Goal: Task Accomplishment & Management: Manage account settings

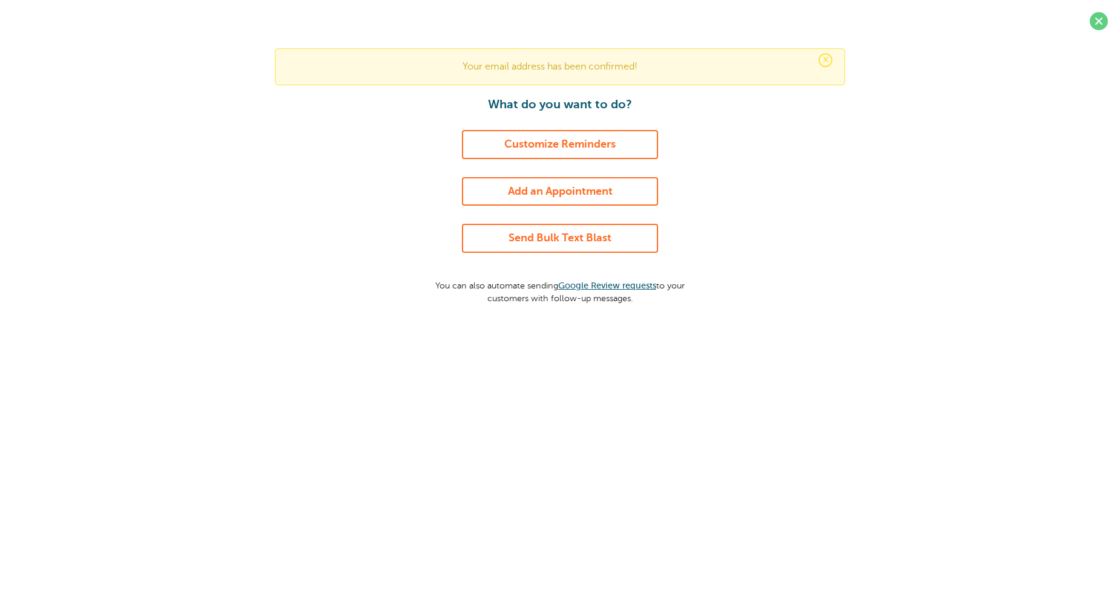
click at [573, 241] on link "Send Bulk Text Blast" at bounding box center [560, 238] width 196 height 29
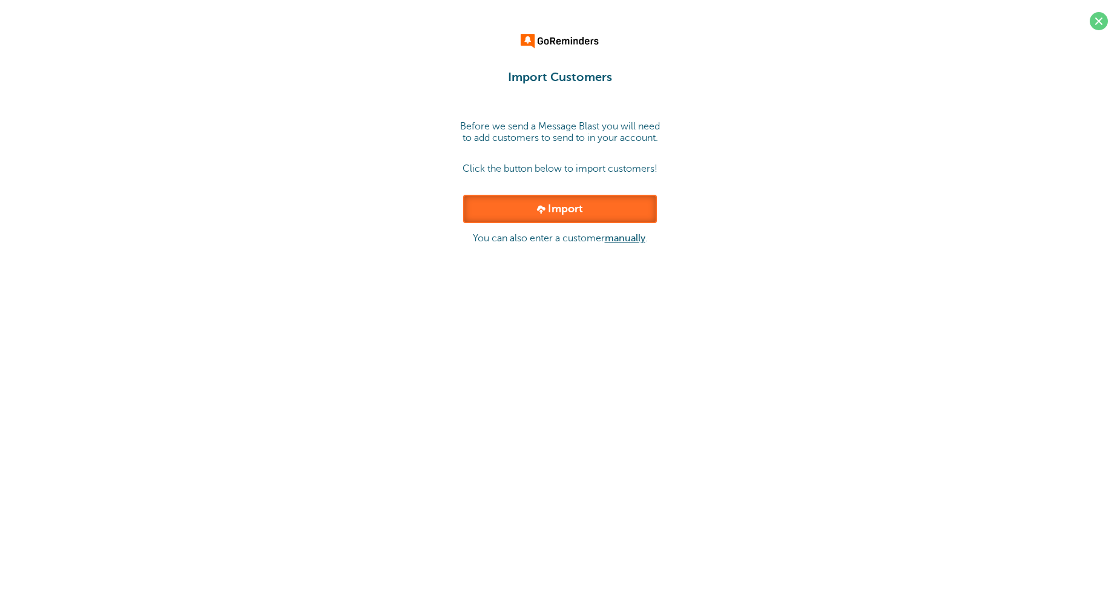
click at [550, 215] on link "Import" at bounding box center [560, 209] width 194 height 29
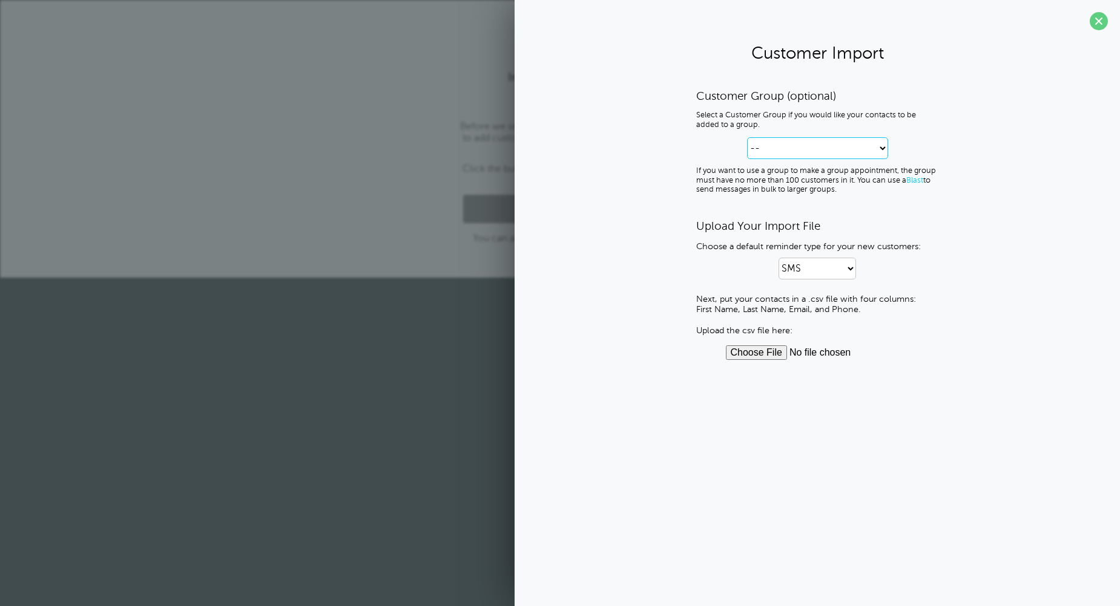
click at [835, 154] on select "-- Create new Customer Group" at bounding box center [817, 148] width 141 height 22
select select "--create-new-group--"
click at [747, 137] on select "-- Create new Customer Group" at bounding box center [817, 148] width 141 height 22
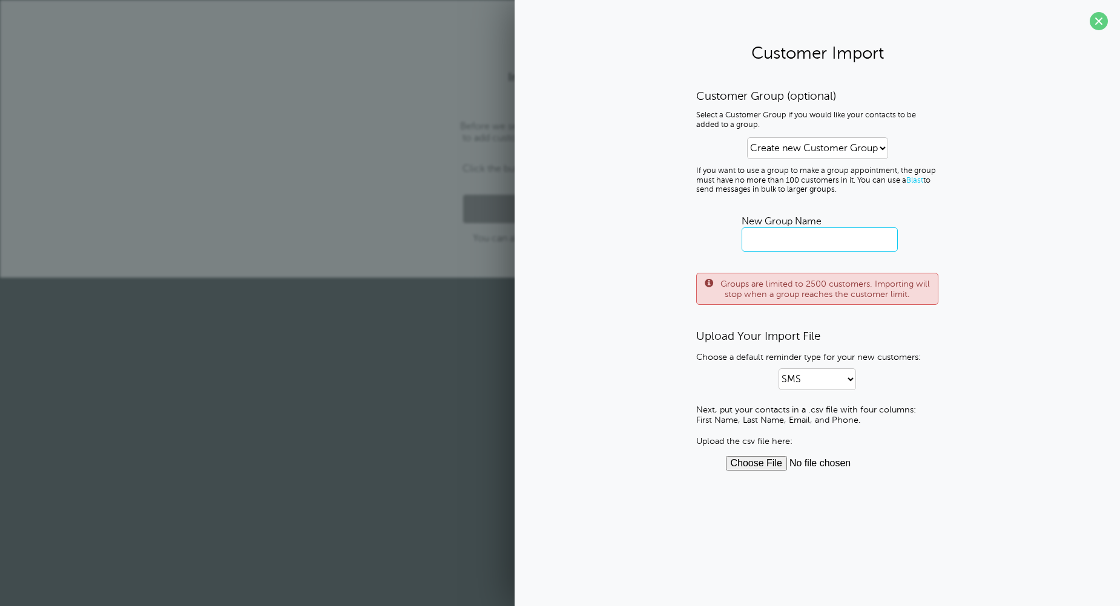
click at [766, 240] on input "text" at bounding box center [819, 240] width 156 height 24
type input "k"
type input "KOOME LAW FIRM DIARY"
click at [818, 379] on select "SMS Email SMS and Email" at bounding box center [816, 380] width 77 height 22
click at [778, 369] on select "SMS Email SMS and Email" at bounding box center [816, 380] width 77 height 22
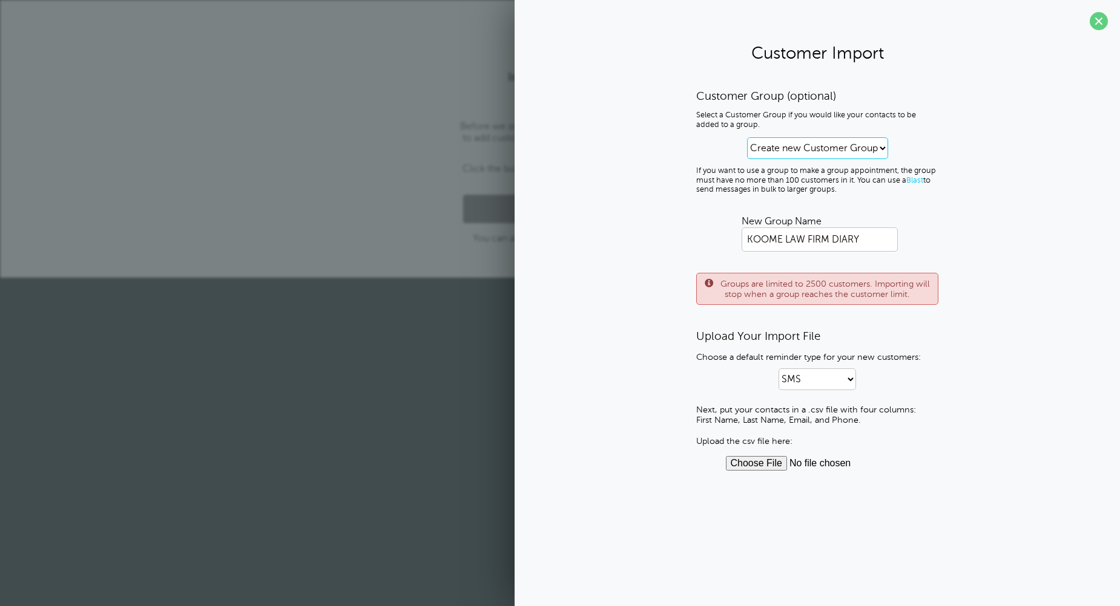
click at [801, 149] on select "-- Create new Customer Group" at bounding box center [817, 148] width 141 height 22
click at [747, 137] on select "-- Create new Customer Group" at bounding box center [817, 148] width 141 height 22
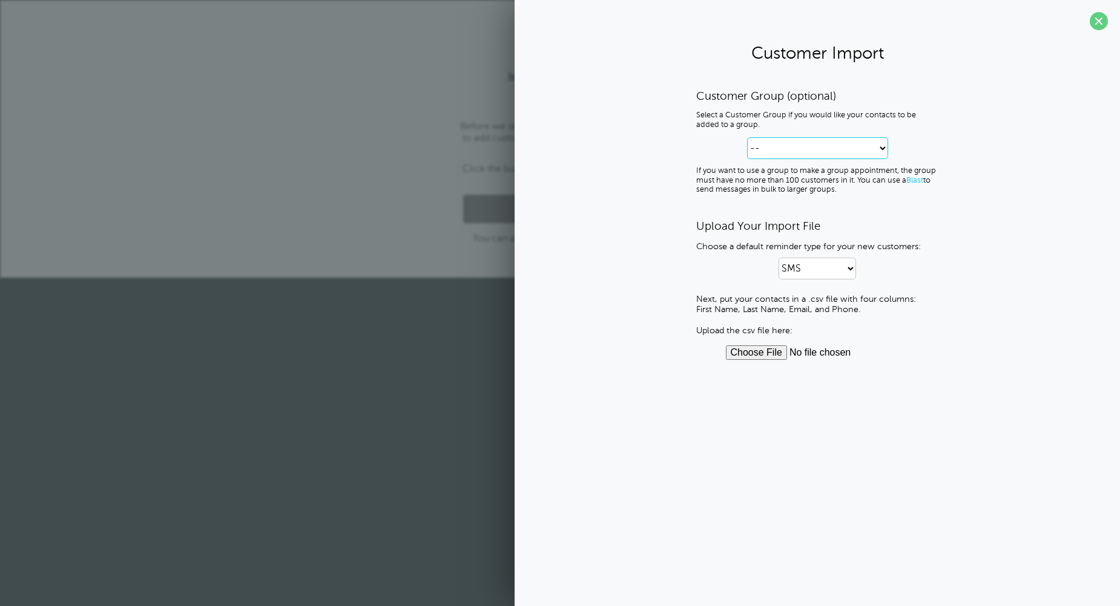
drag, startPoint x: 797, startPoint y: 150, endPoint x: 797, endPoint y: 158, distance: 7.9
click at [797, 150] on select "-- Create new Customer Group" at bounding box center [817, 148] width 141 height 22
select select "--create-new-group--"
click at [747, 137] on select "-- Create new Customer Group" at bounding box center [817, 148] width 141 height 22
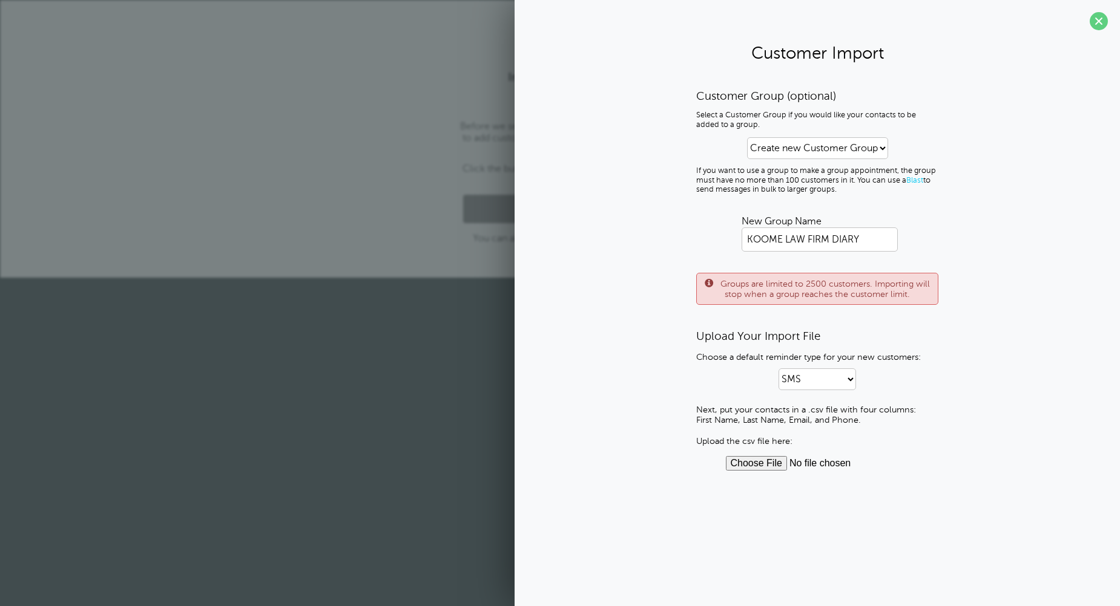
click at [754, 463] on input "file" at bounding box center [817, 463] width 183 height 15
click at [749, 465] on input "file" at bounding box center [817, 463] width 183 height 15
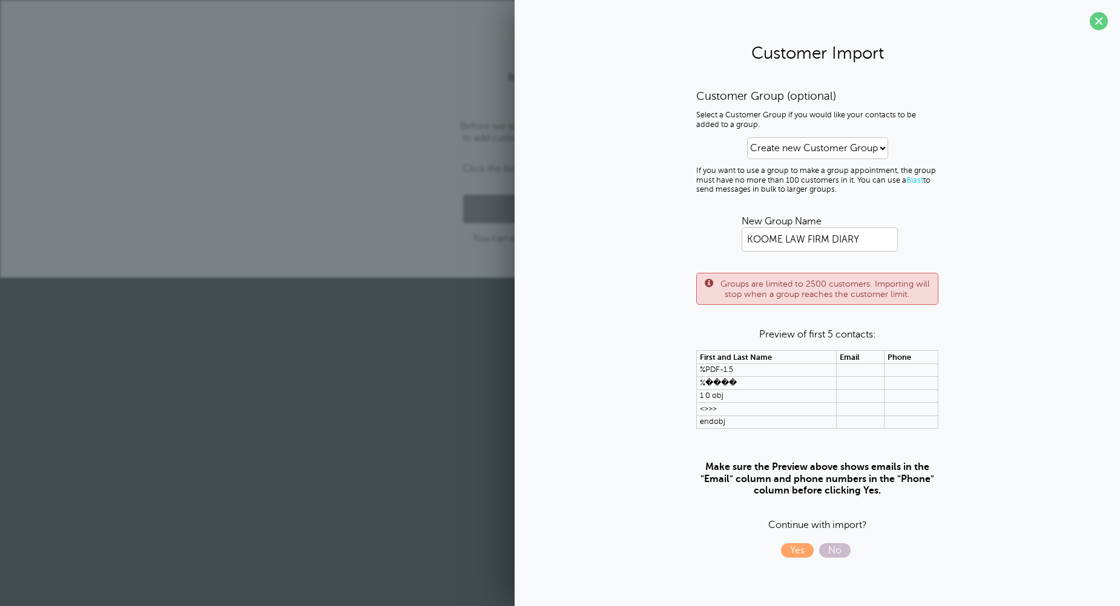
click at [770, 370] on td "%PDF-1.5" at bounding box center [767, 370] width 140 height 13
click at [851, 368] on td at bounding box center [860, 370] width 48 height 13
click at [738, 370] on td "%PDF-1.5" at bounding box center [767, 370] width 140 height 13
click at [827, 549] on span "No" at bounding box center [834, 551] width 31 height 15
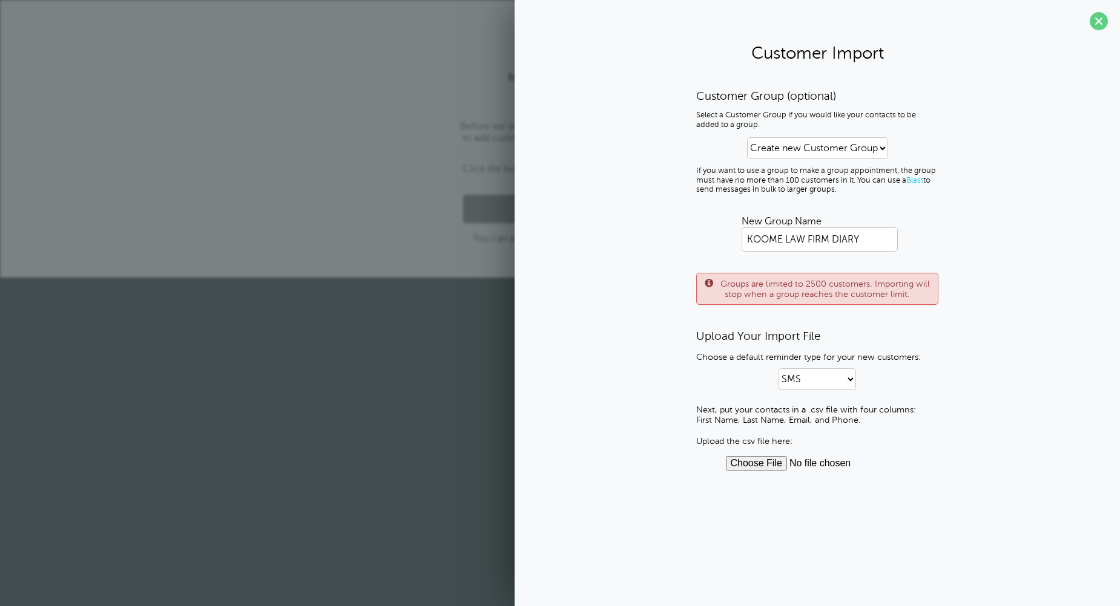
click at [765, 463] on input "file" at bounding box center [817, 463] width 183 height 15
type input "C:\fakepath\First name last name emails phone numbers.docx"
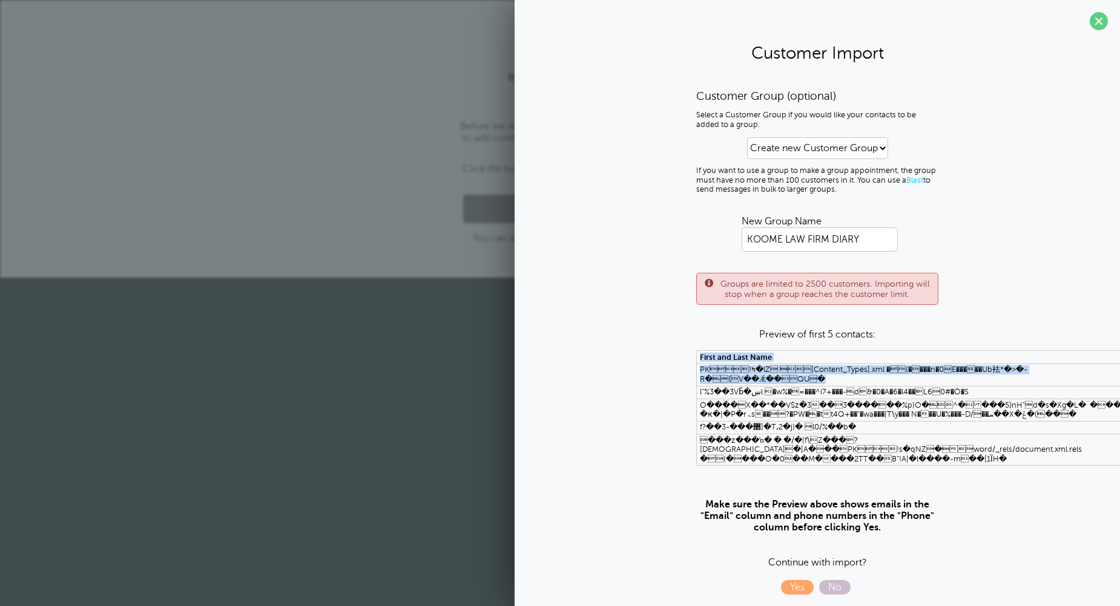
drag, startPoint x: 1029, startPoint y: 367, endPoint x: 631, endPoint y: 371, distance: 397.7
click at [631, 371] on div "Customer Group (optional) Select a Customer Group if you would like your contac…" at bounding box center [817, 342] width 581 height 506
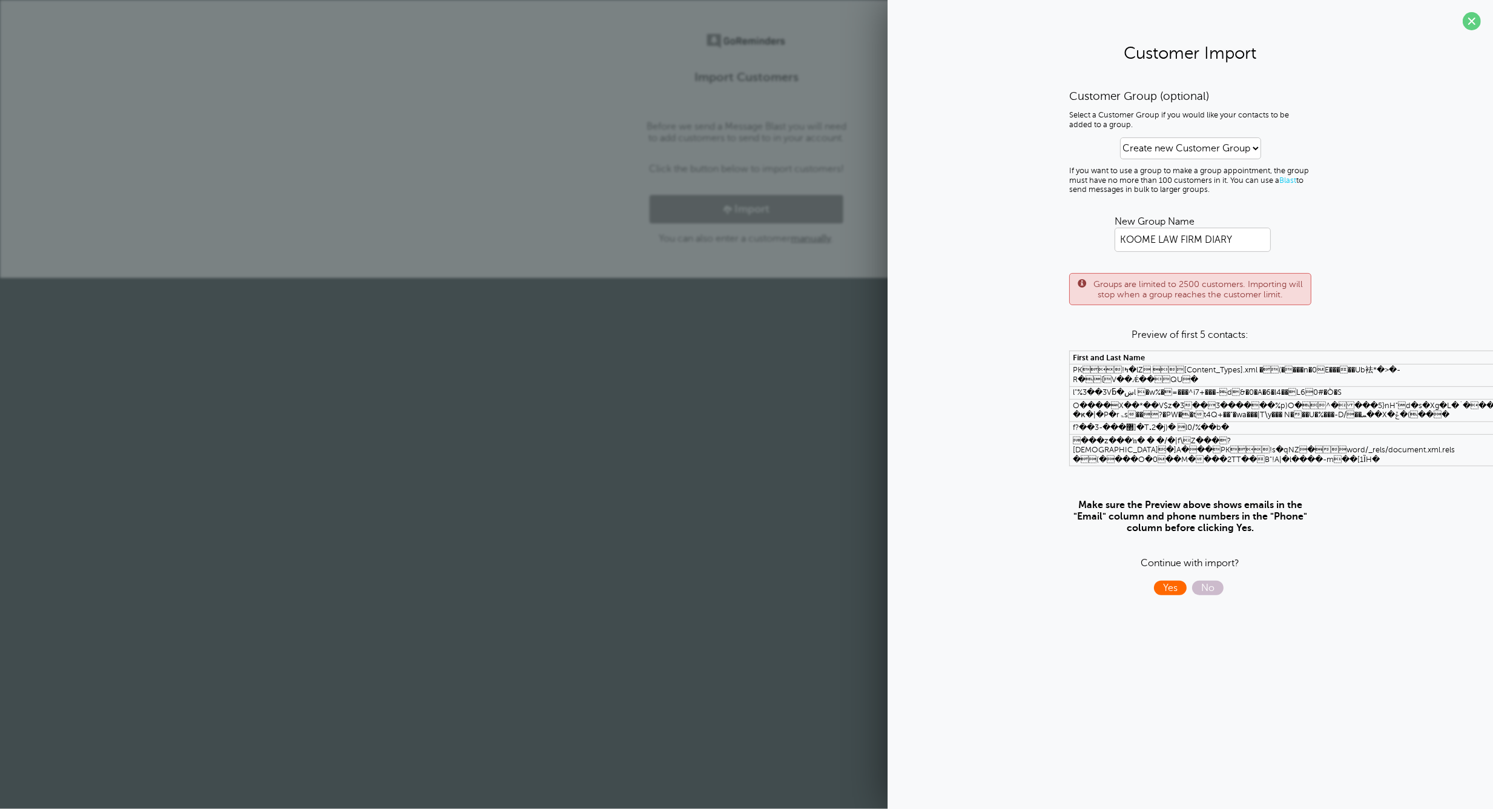
click at [1119, 580] on span "Yes" at bounding box center [1170, 587] width 33 height 15
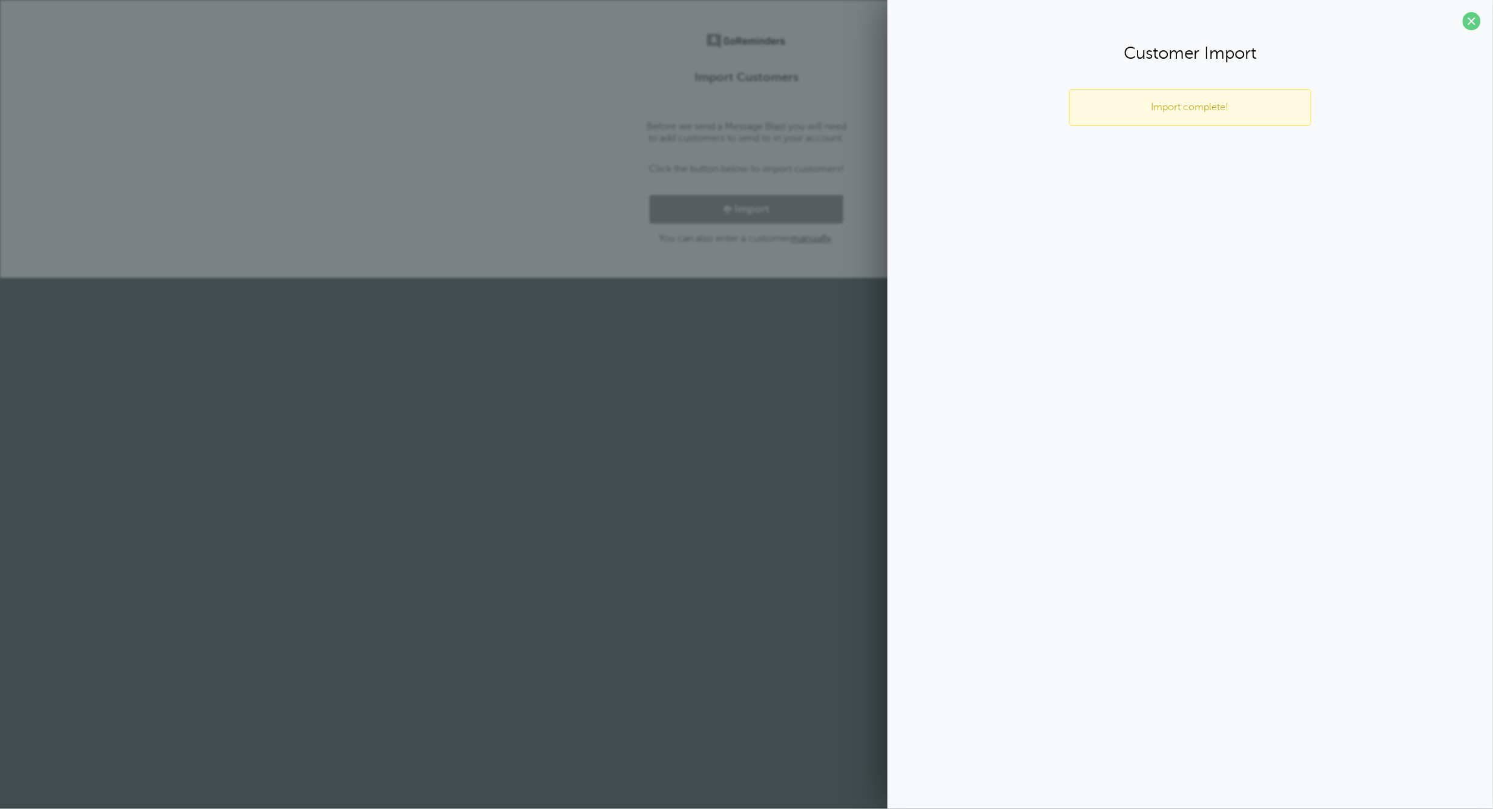
click at [1119, 115] on div "Import complete!" at bounding box center [1190, 107] width 242 height 37
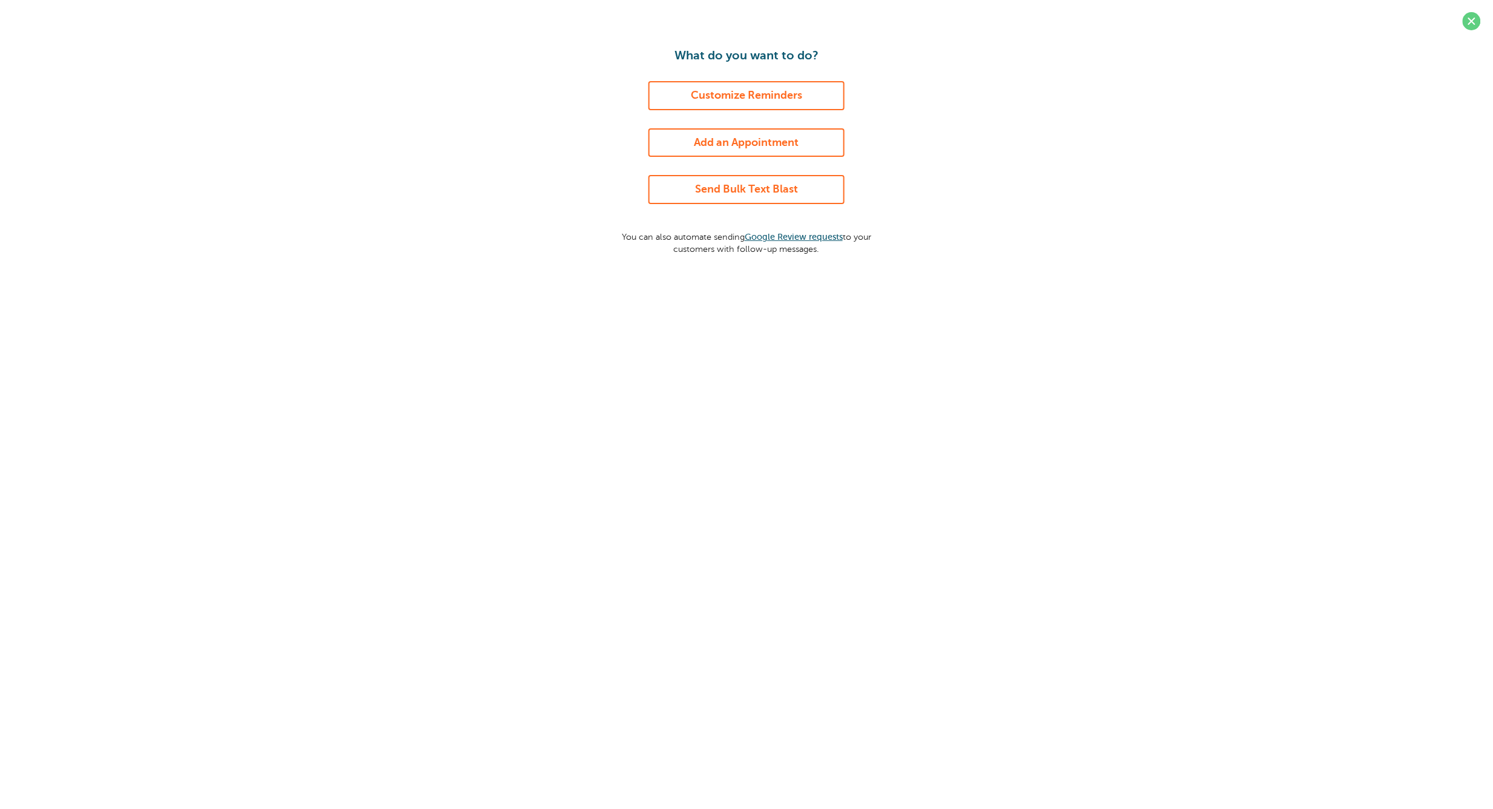
click at [737, 97] on link "Customize Reminders" at bounding box center [746, 95] width 196 height 29
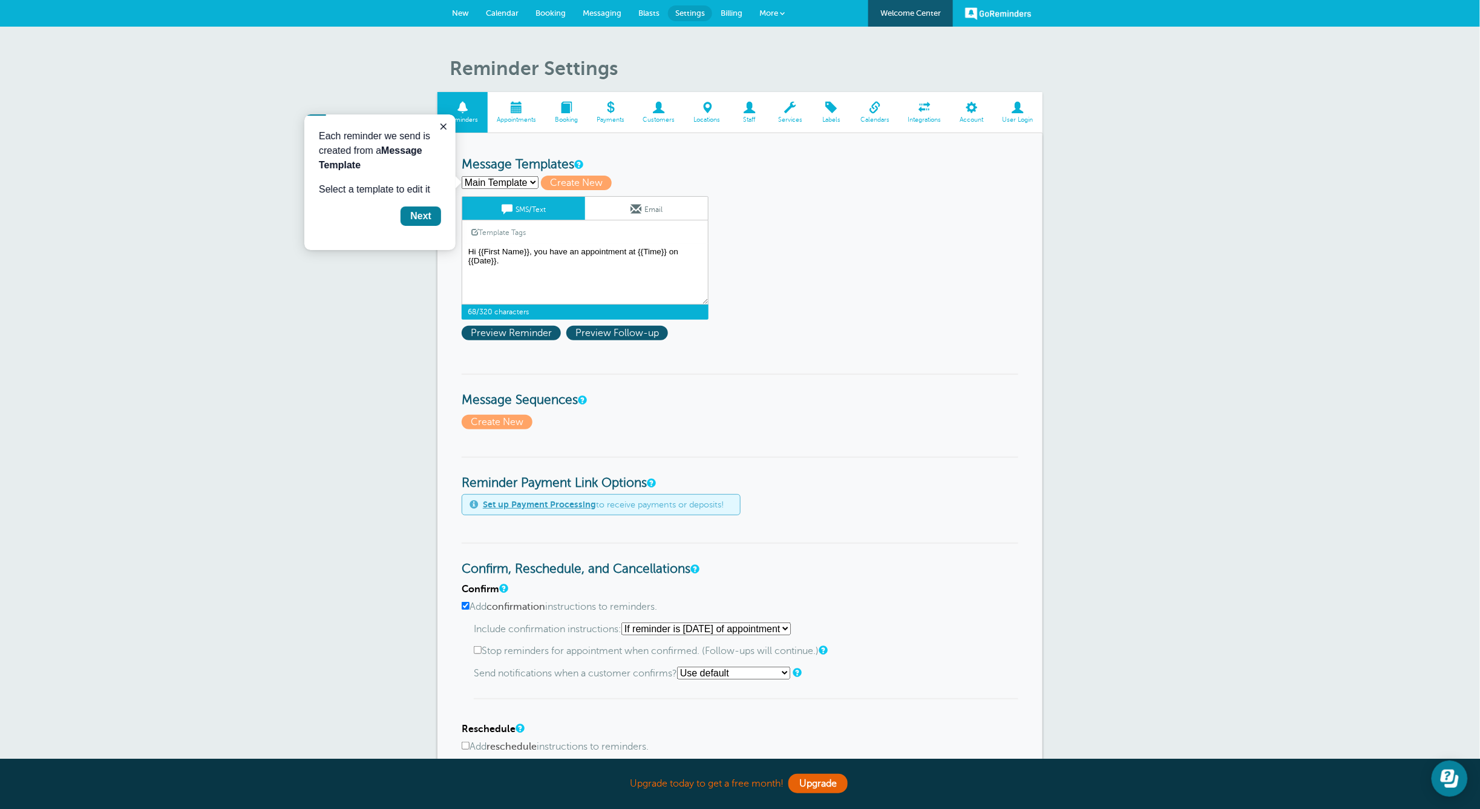
drag, startPoint x: 526, startPoint y: 267, endPoint x: 671, endPoint y: 120, distance: 206.7
click at [477, 242] on div "SMS/Text Email Template Tags Copy SMS Click to add a tag to your message. Custo…" at bounding box center [585, 257] width 247 height 123
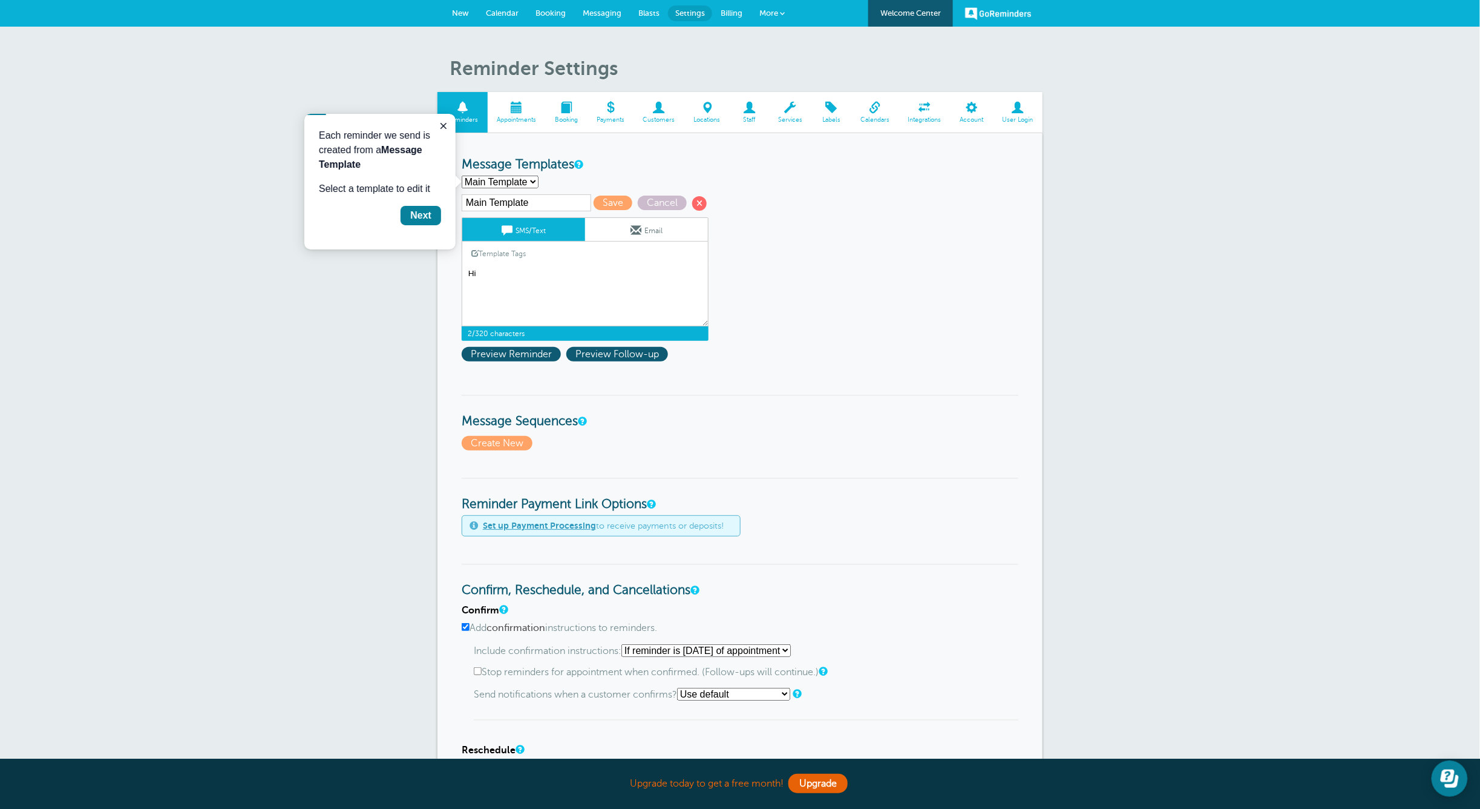
type textarea "H"
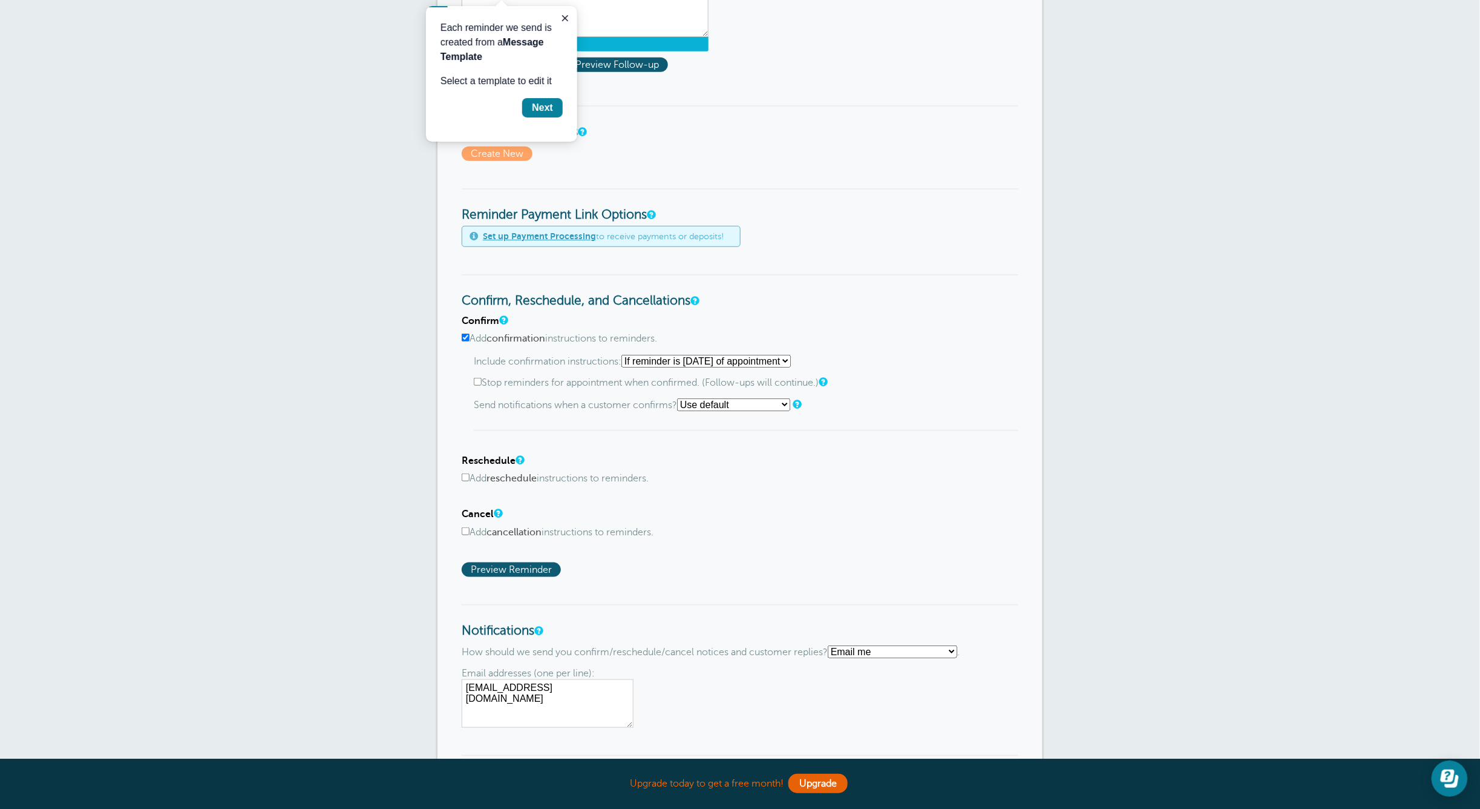
scroll to position [323, 0]
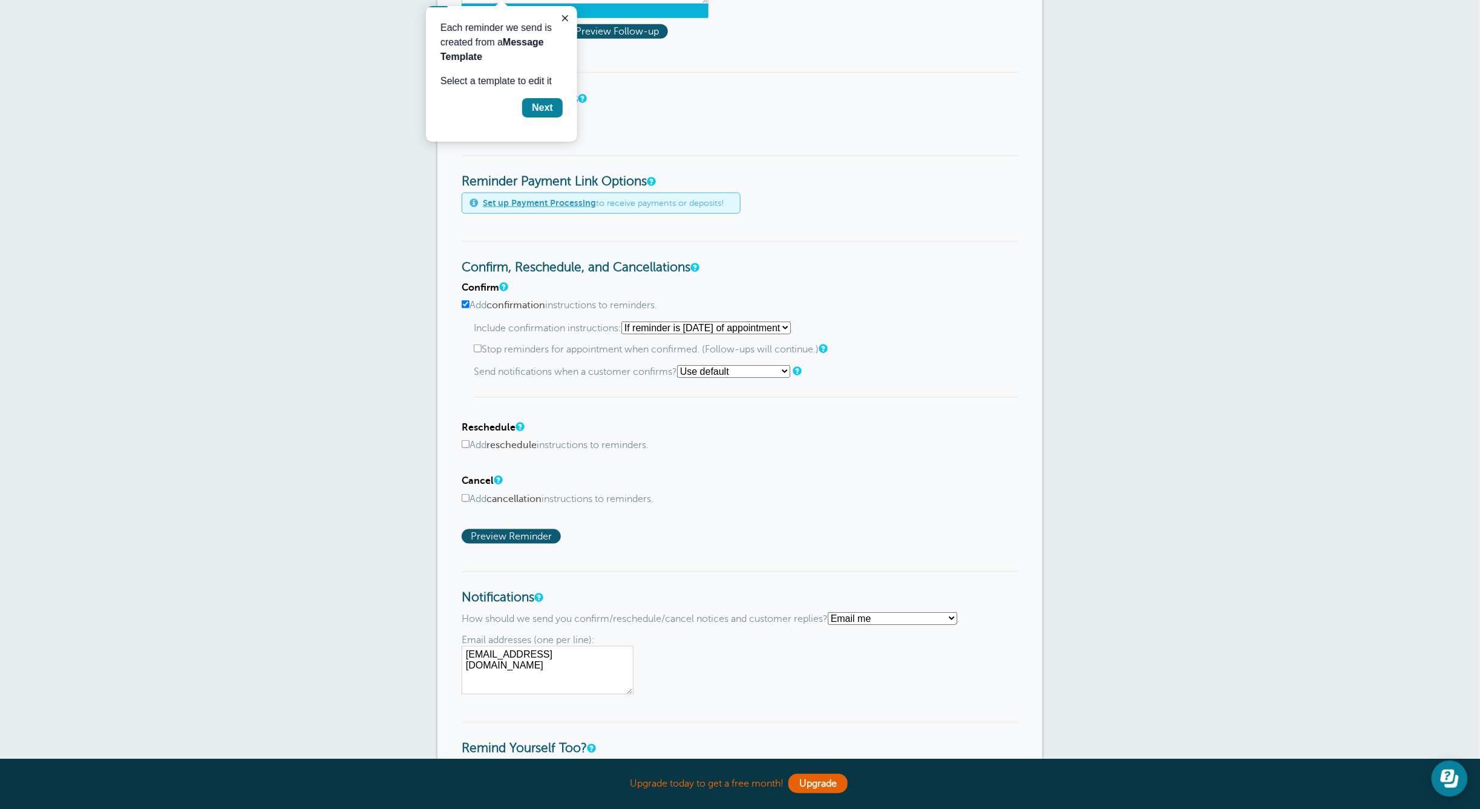
click at [683, 325] on select "Starting with first reminder If reminder is within 1 day of appointment If remi…" at bounding box center [706, 327] width 169 height 13
select select "0"
click at [626, 321] on select "Starting with first reminder If reminder is within 1 day of appointment If remi…" at bounding box center [706, 327] width 169 height 13
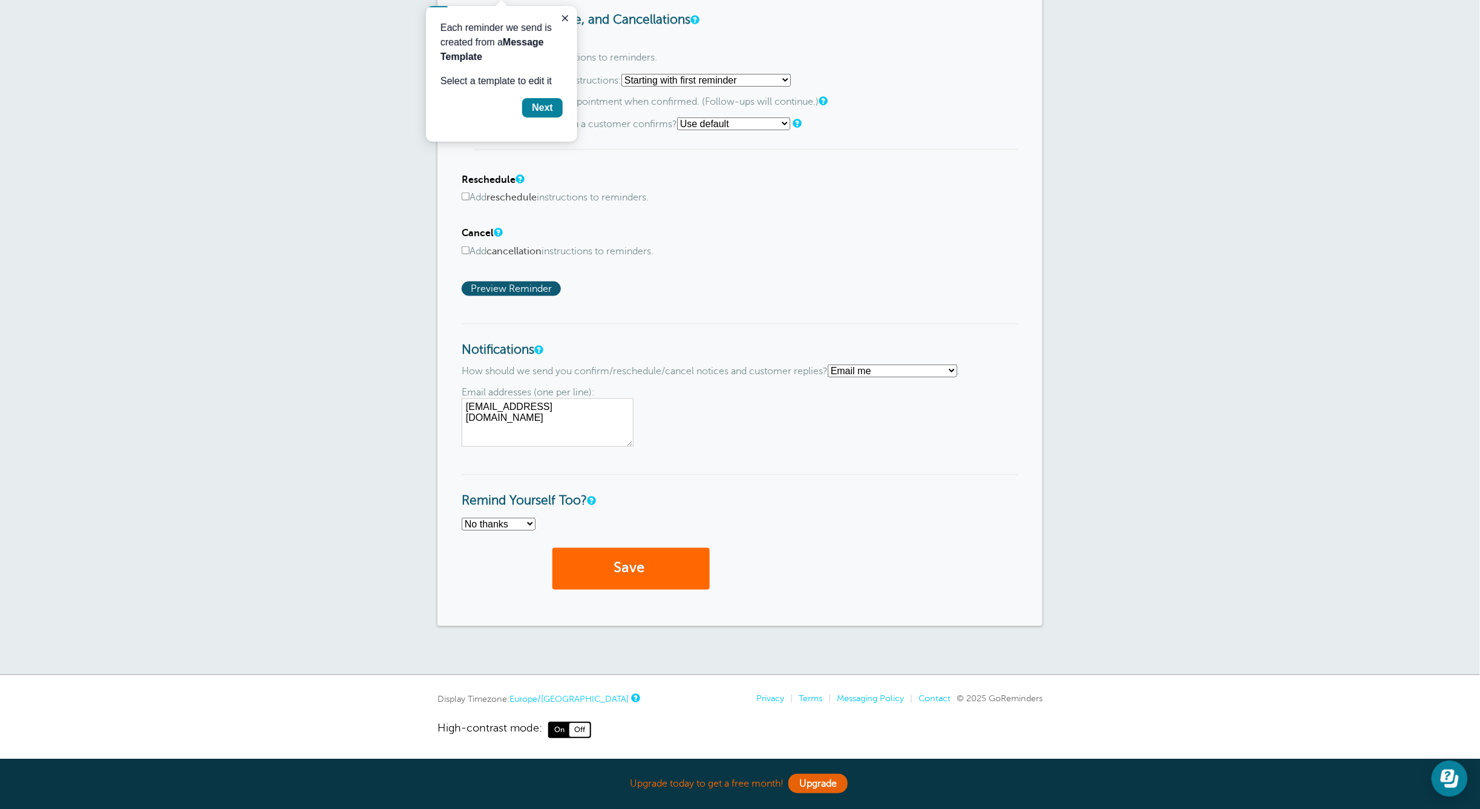
scroll to position [571, 0]
click at [529, 517] on select "No thanks Yes, text me Yes, email me" at bounding box center [499, 522] width 74 height 13
click at [462, 516] on select "No thanks Yes, text me Yes, email me" at bounding box center [499, 522] width 74 height 13
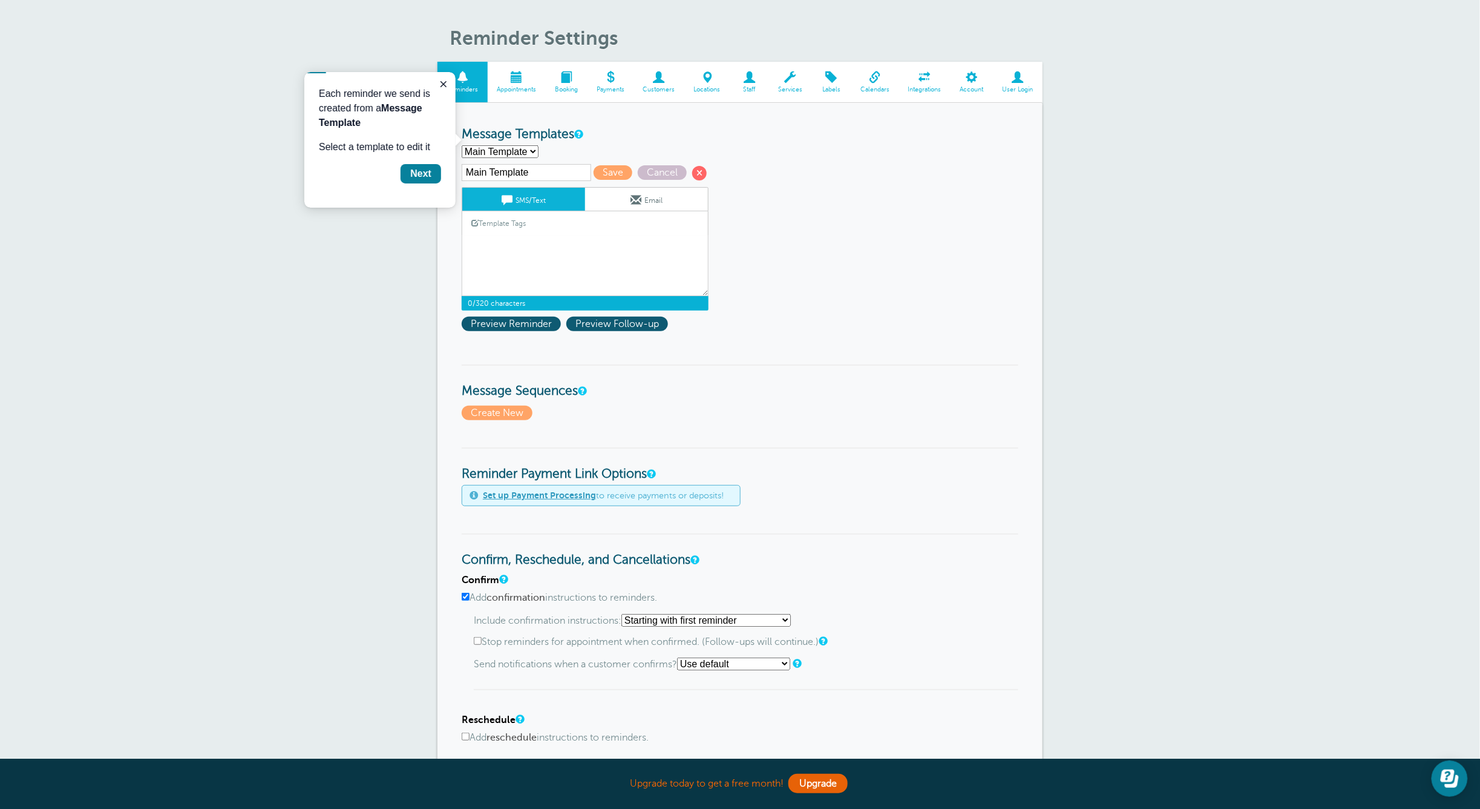
scroll to position [6, 0]
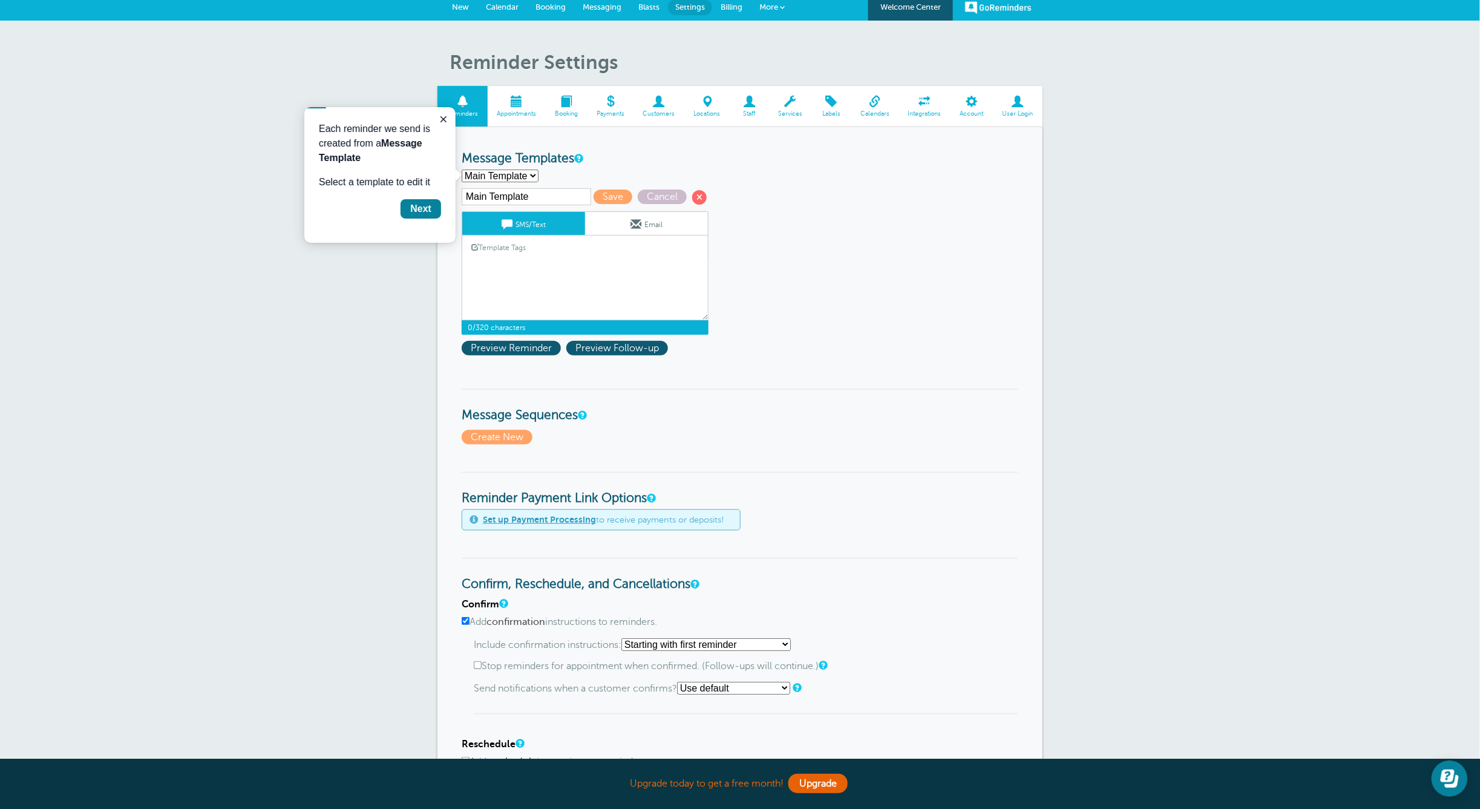
click at [517, 172] on select "Main Template Create new..." at bounding box center [500, 175] width 77 height 13
click at [462, 169] on select "Main Template Create new..." at bounding box center [500, 175] width 77 height 13
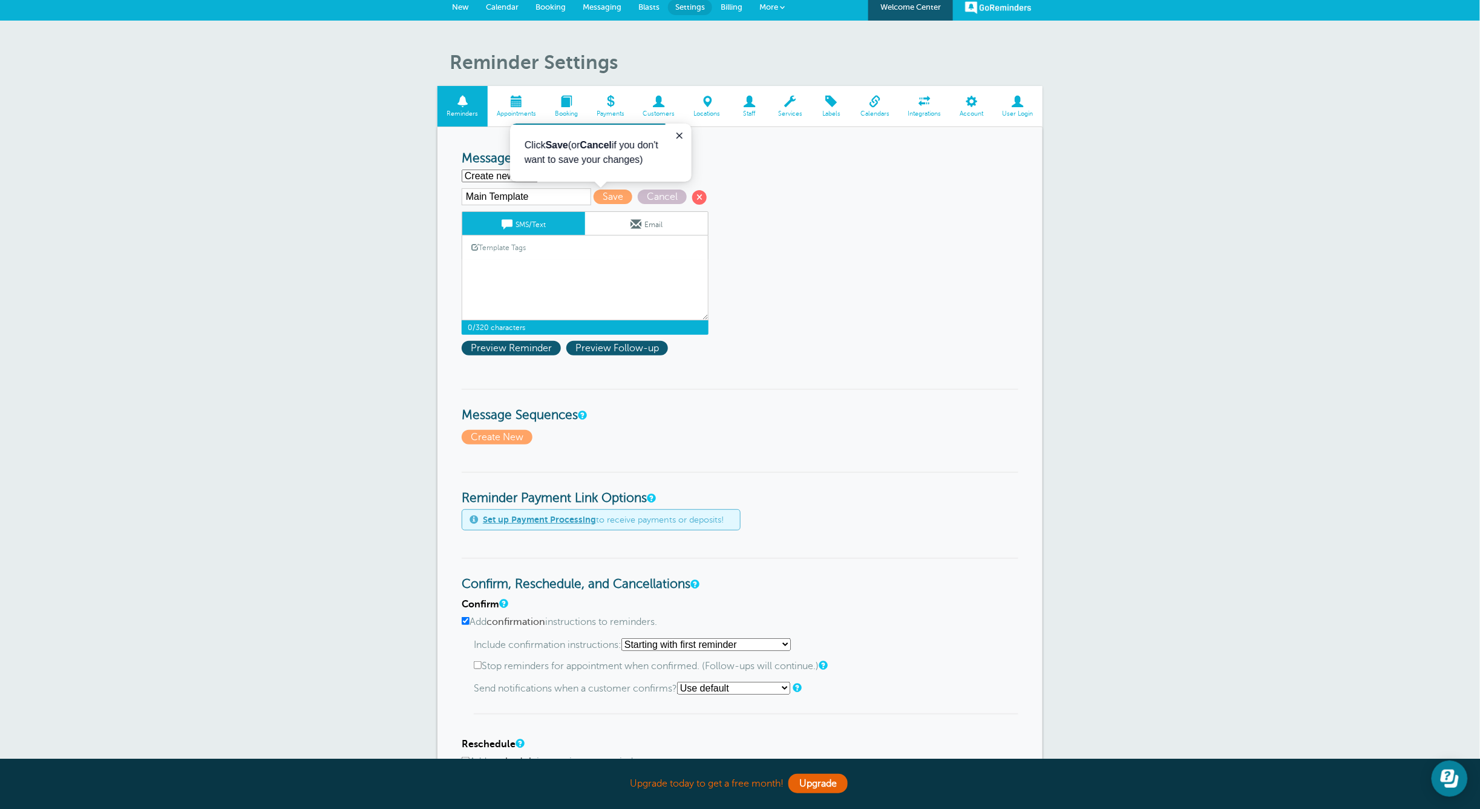
select select "159696"
click at [680, 136] on icon "Close guide" at bounding box center [679, 135] width 6 height 6
click at [747, 142] on div "Reminder Schedule 1st reminder: Immediately 1 2 3 4 5 6 7 8 9 10 11 12 13 14 15…" at bounding box center [740, 658] width 605 height 1063
drag, startPoint x: 774, startPoint y: 205, endPoint x: 702, endPoint y: 199, distance: 71.7
click at [771, 205] on form "Reminder Schedule 1st reminder: Immediately 1 2 3 4 5 6 7 8 9 10 11 12 13 14 15…" at bounding box center [740, 658] width 557 height 1014
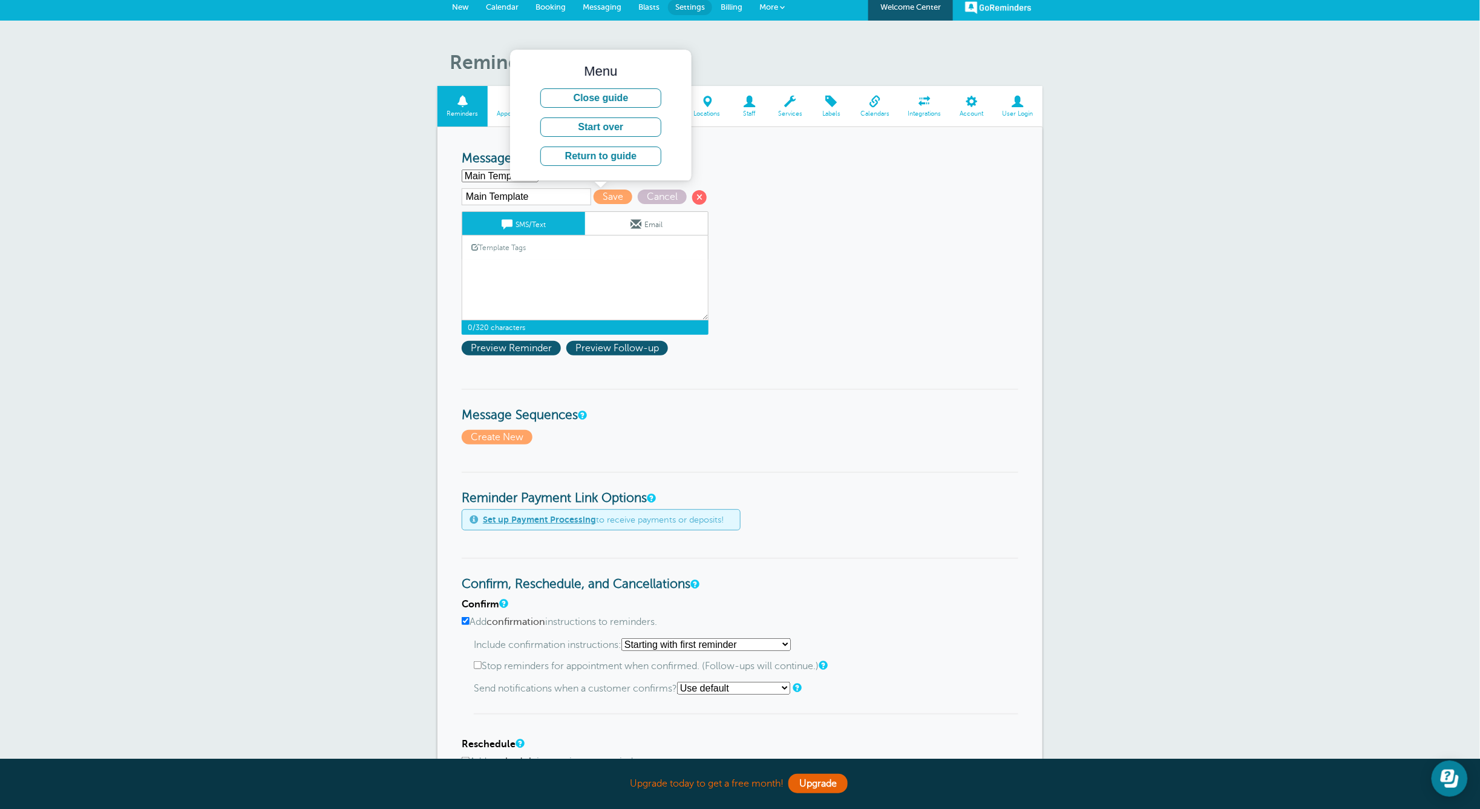
click at [492, 177] on select "Main Template Create new..." at bounding box center [500, 175] width 77 height 13
click at [510, 257] on link "Template Tags" at bounding box center [498, 247] width 73 height 24
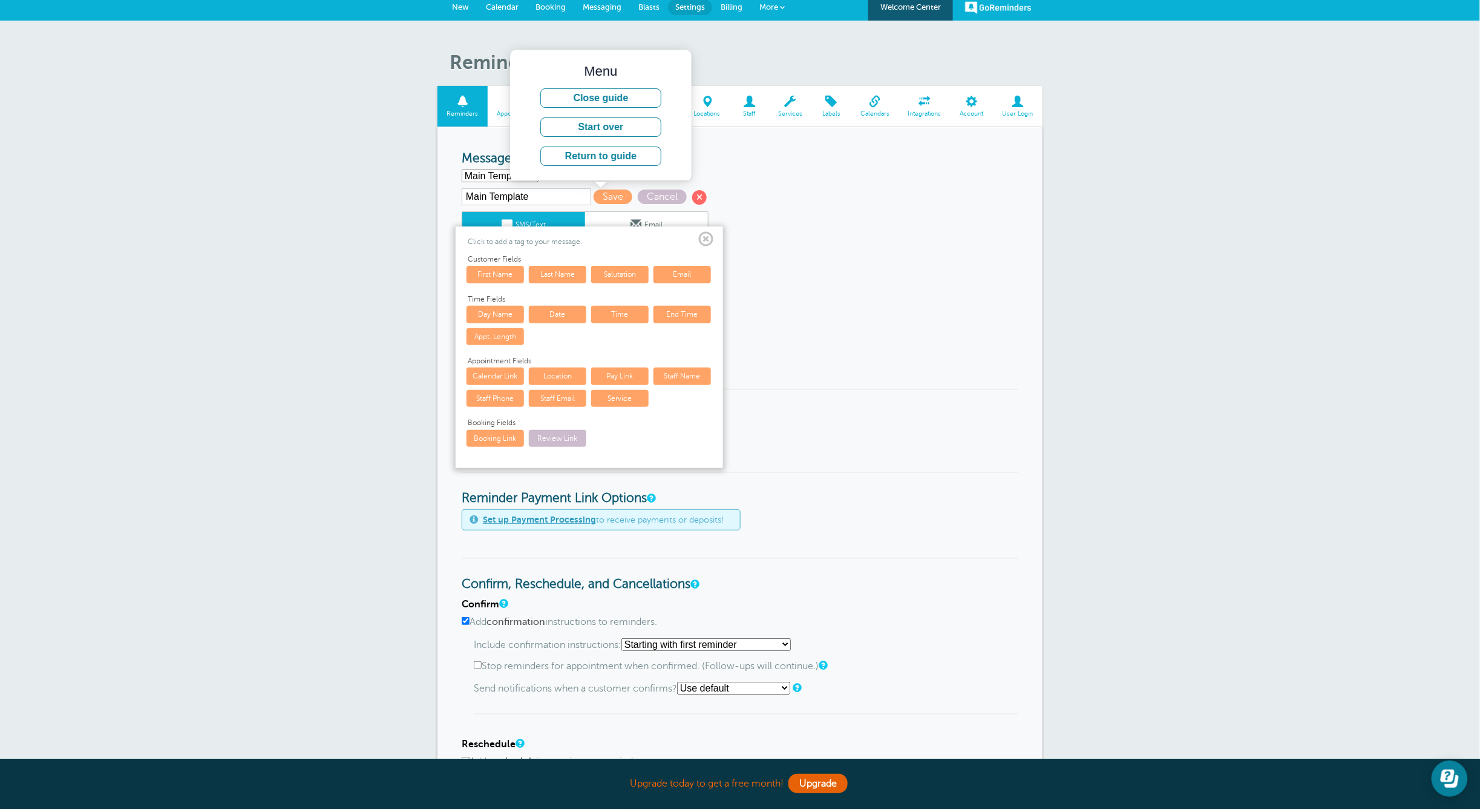
click at [705, 236] on span at bounding box center [705, 239] width 15 height 15
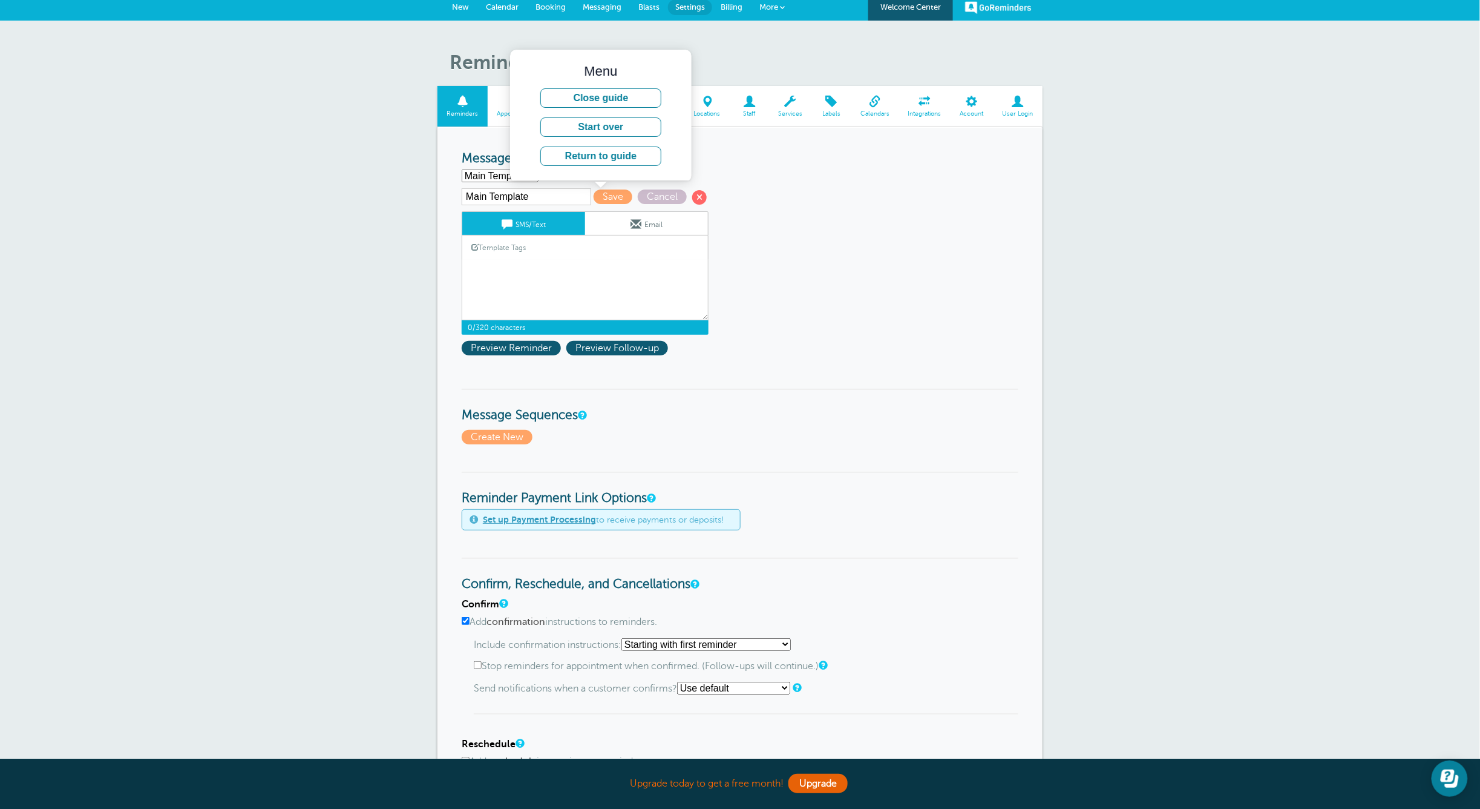
click at [756, 207] on form "Reminder Schedule 1st reminder: Immediately 1 2 3 4 5 6 7 8 9 10 11 12 13 14 15…" at bounding box center [740, 658] width 557 height 1014
click at [752, 110] on span "Staff" at bounding box center [749, 113] width 27 height 7
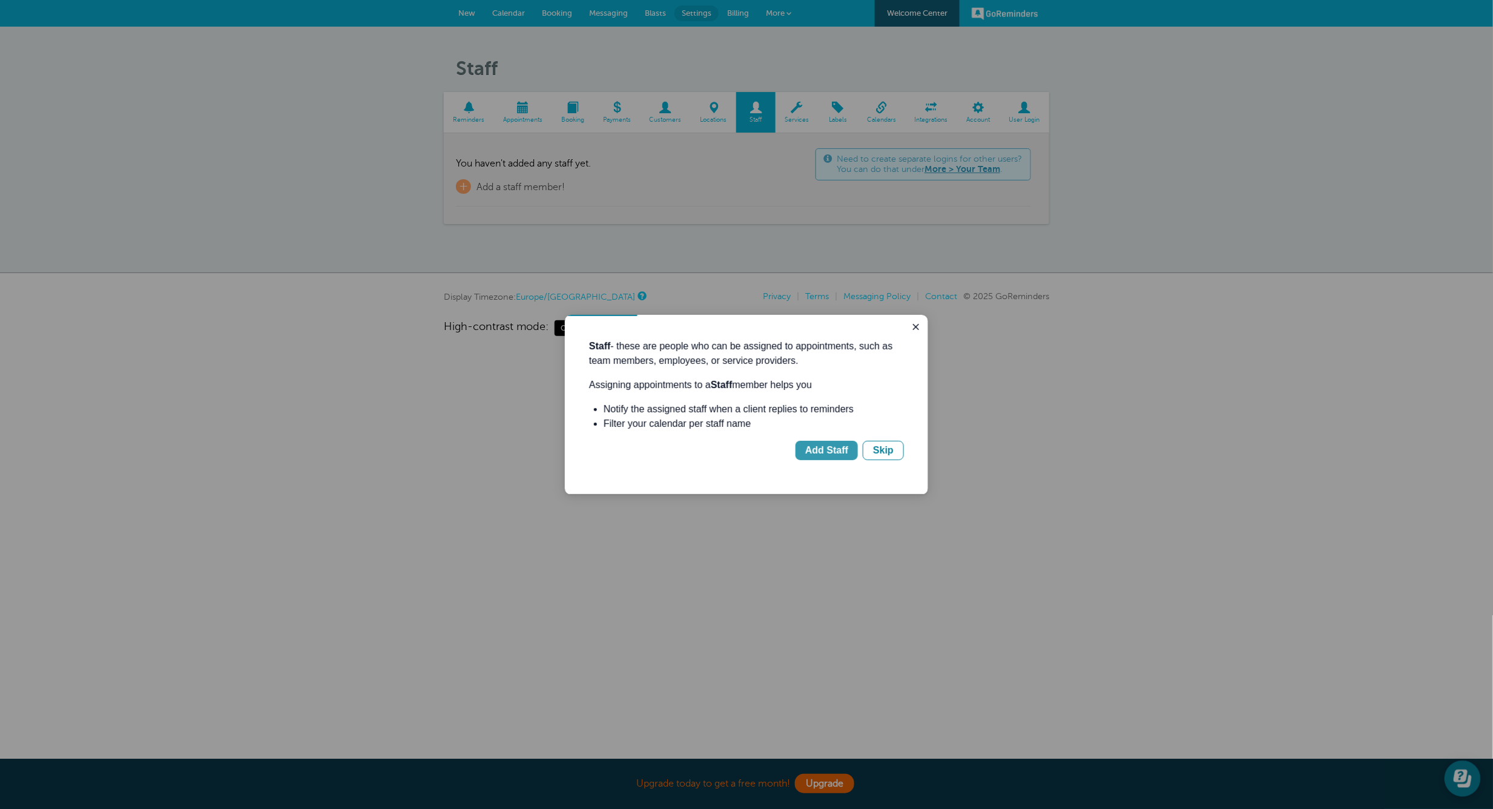
click at [833, 445] on div "Add Staff" at bounding box center [825, 449] width 43 height 15
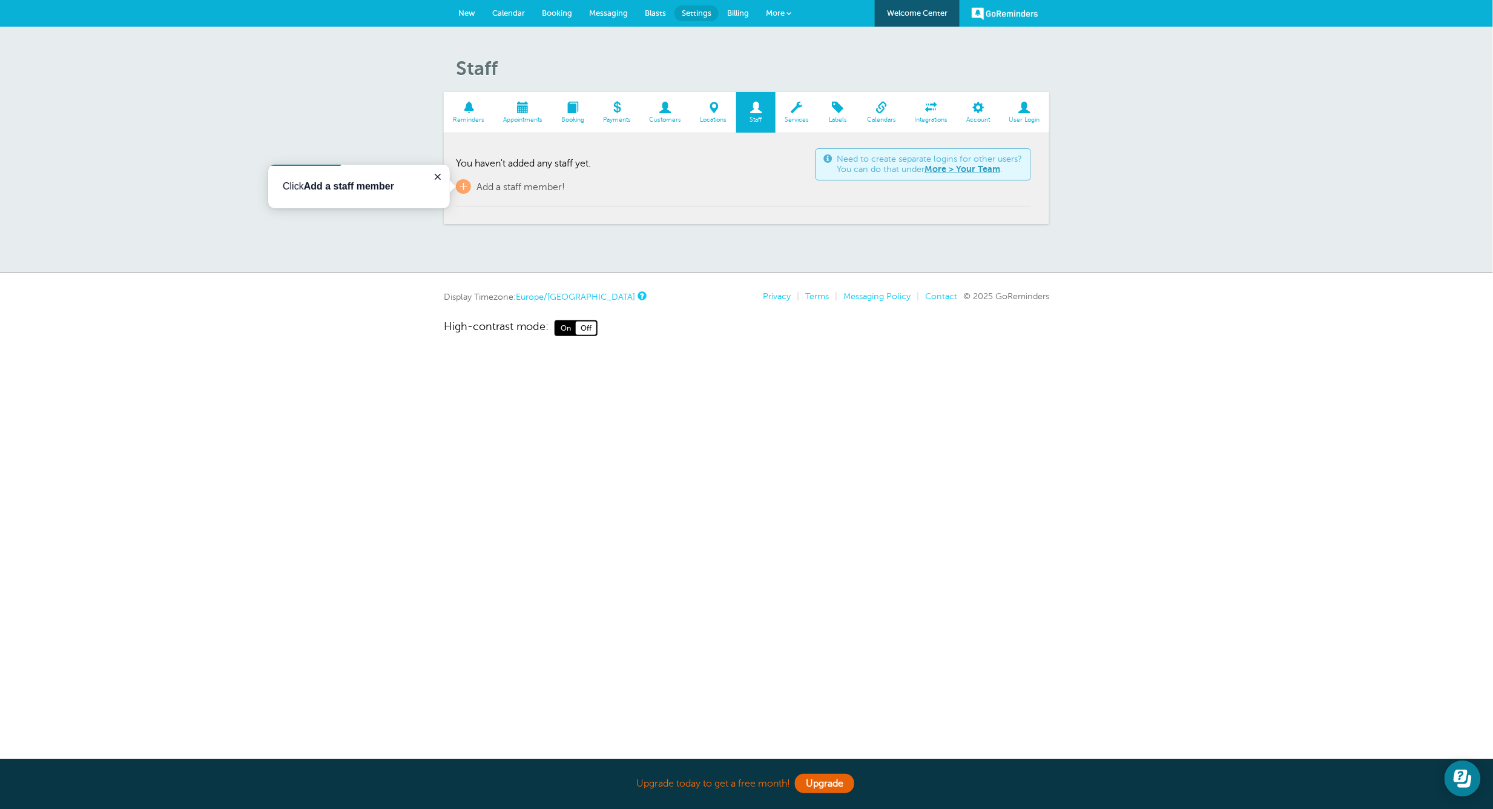
click at [662, 116] on span "Customers" at bounding box center [665, 119] width 39 height 7
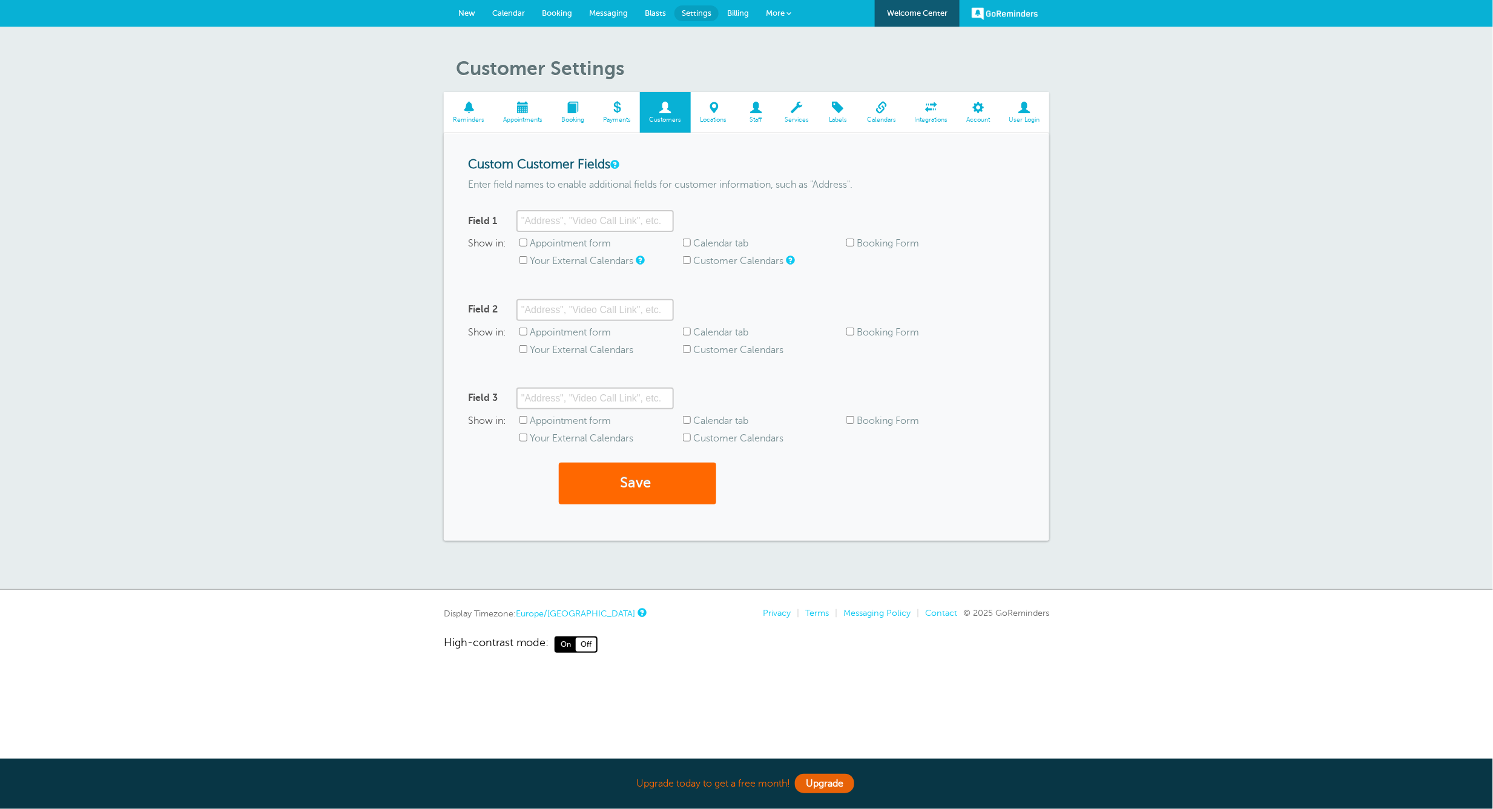
click at [570, 222] on body "Upgrade today to get a free month! Upgrade GoReminders Welcome Center New Calen…" at bounding box center [746, 326] width 1493 height 652
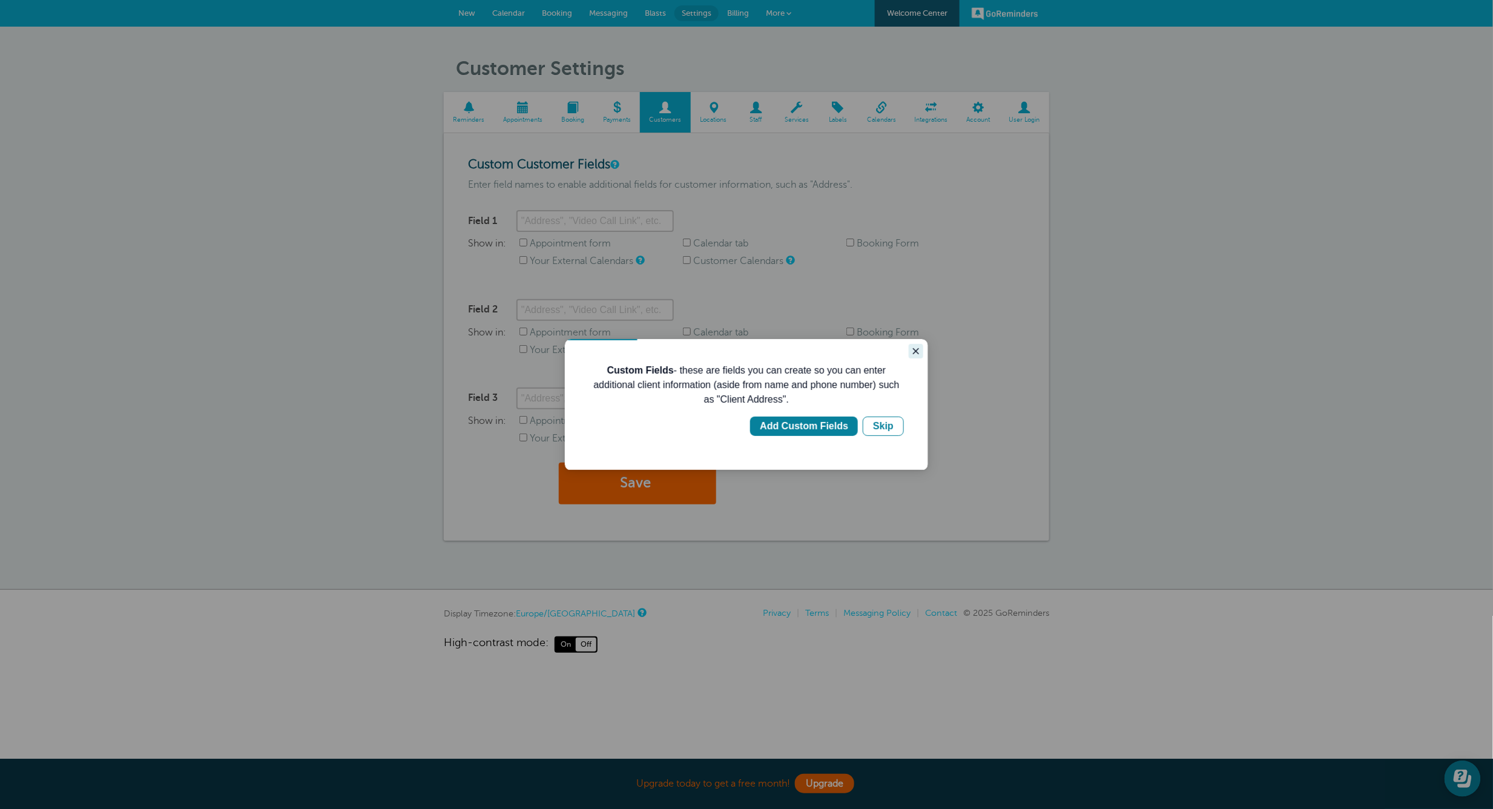
click at [918, 349] on icon "Close guide" at bounding box center [915, 351] width 10 height 10
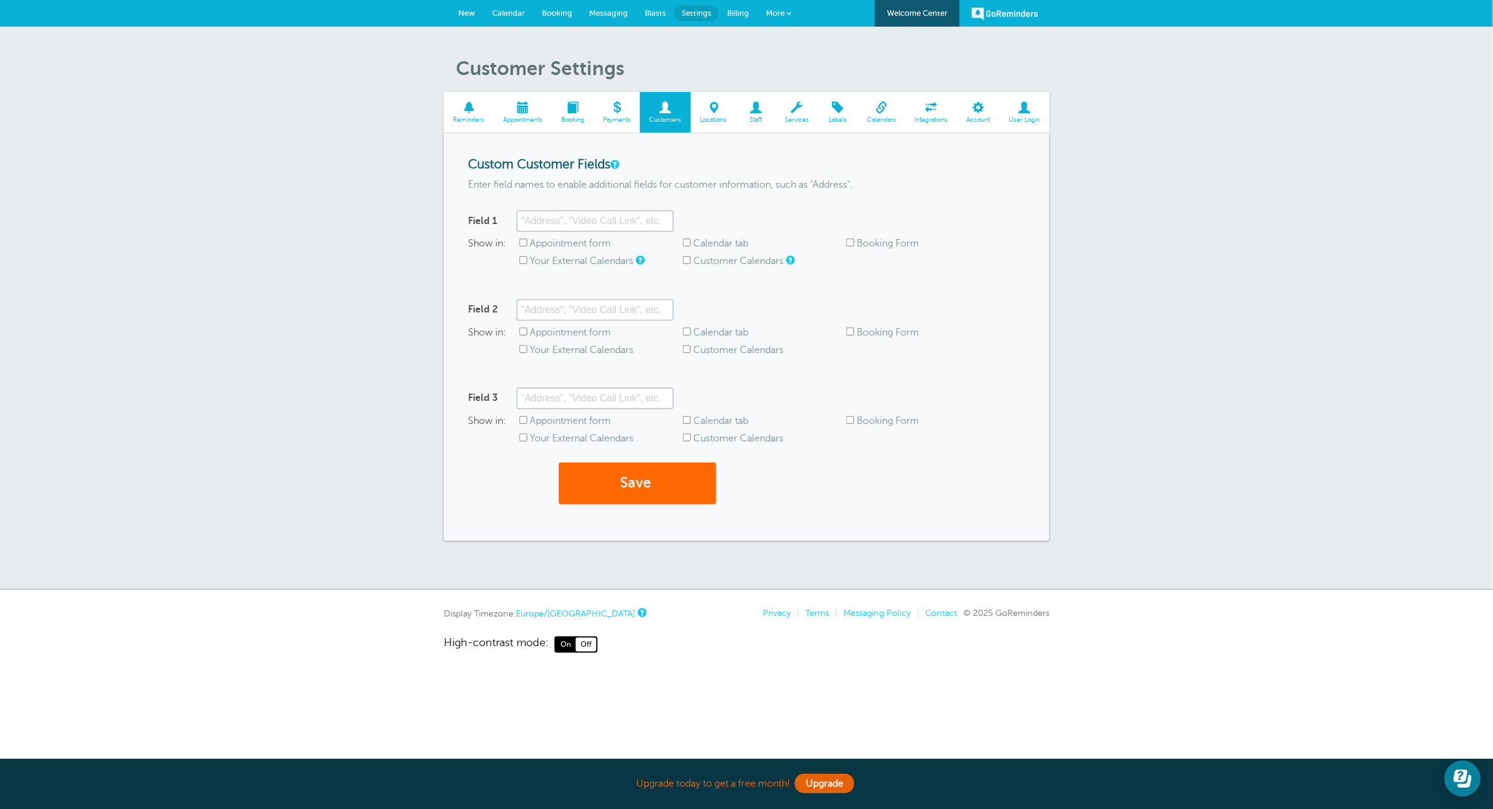
click at [751, 116] on span "Staff" at bounding box center [755, 119] width 27 height 7
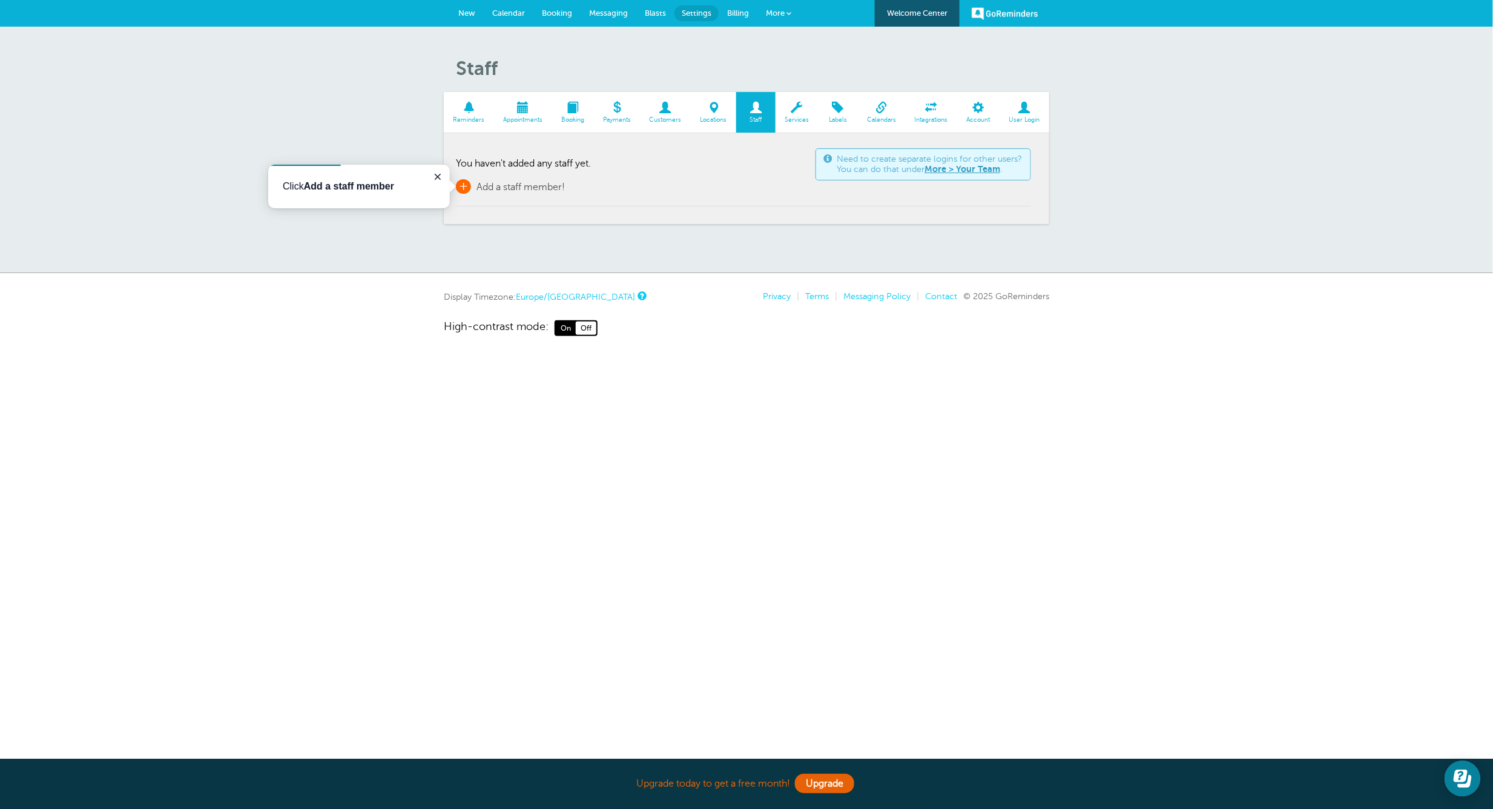
click at [466, 186] on span "+" at bounding box center [463, 186] width 15 height 15
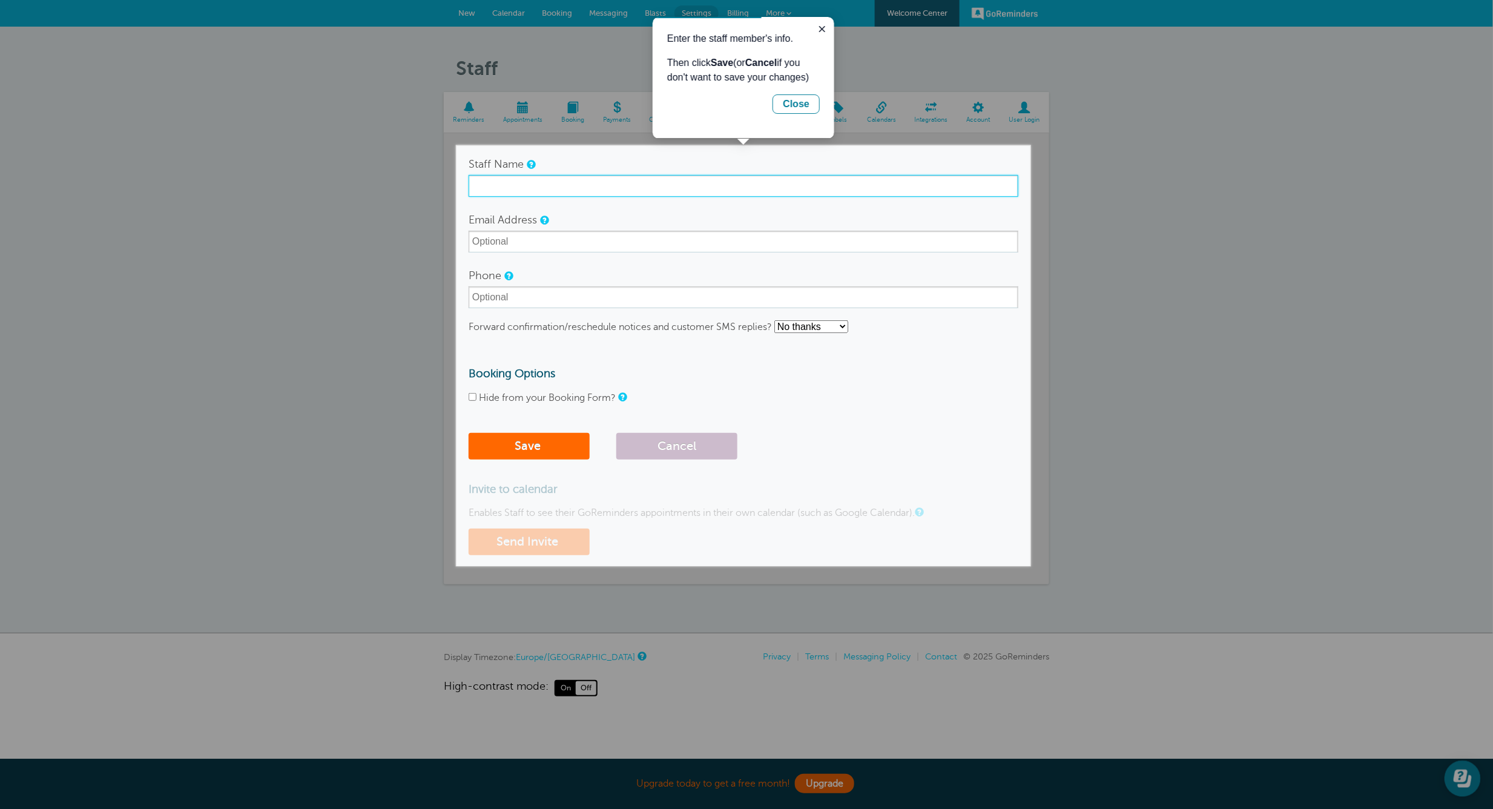
click at [516, 185] on input "Staff Name" at bounding box center [743, 186] width 550 height 22
type input "g"
type input "GLORY OFFICE 2"
click at [514, 246] on input "Email Address" at bounding box center [743, 242] width 550 height 22
type input "G"
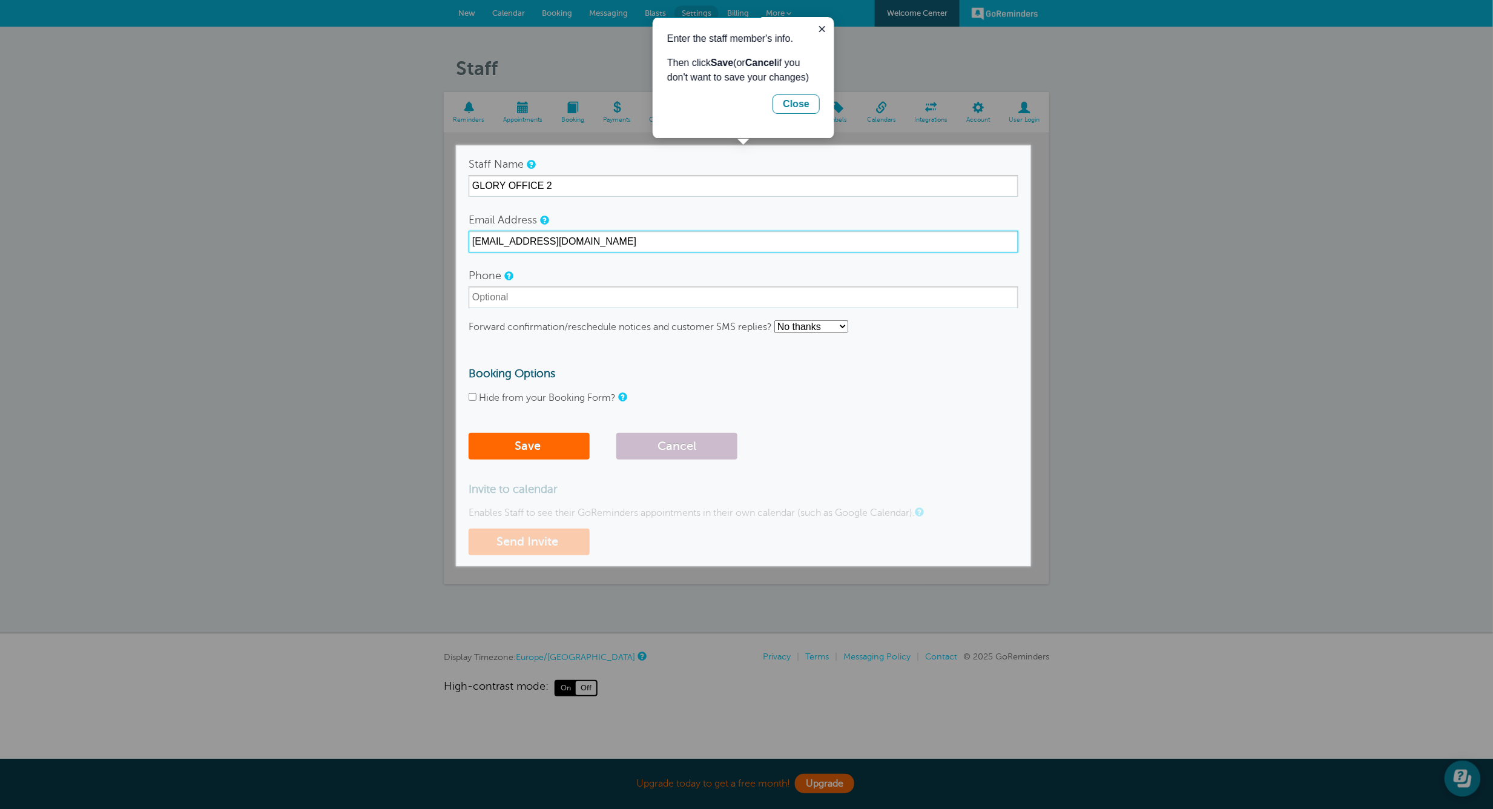
type input "[EMAIL_ADDRESS][DOMAIN_NAME]"
click at [552, 297] on input "Phone" at bounding box center [743, 297] width 550 height 22
click at [911, 399] on div "Hide from your Booking Form?" at bounding box center [743, 397] width 550 height 11
drag, startPoint x: 508, startPoint y: 298, endPoint x: 516, endPoint y: 301, distance: 8.7
click at [508, 298] on input "Phone" at bounding box center [743, 297] width 550 height 22
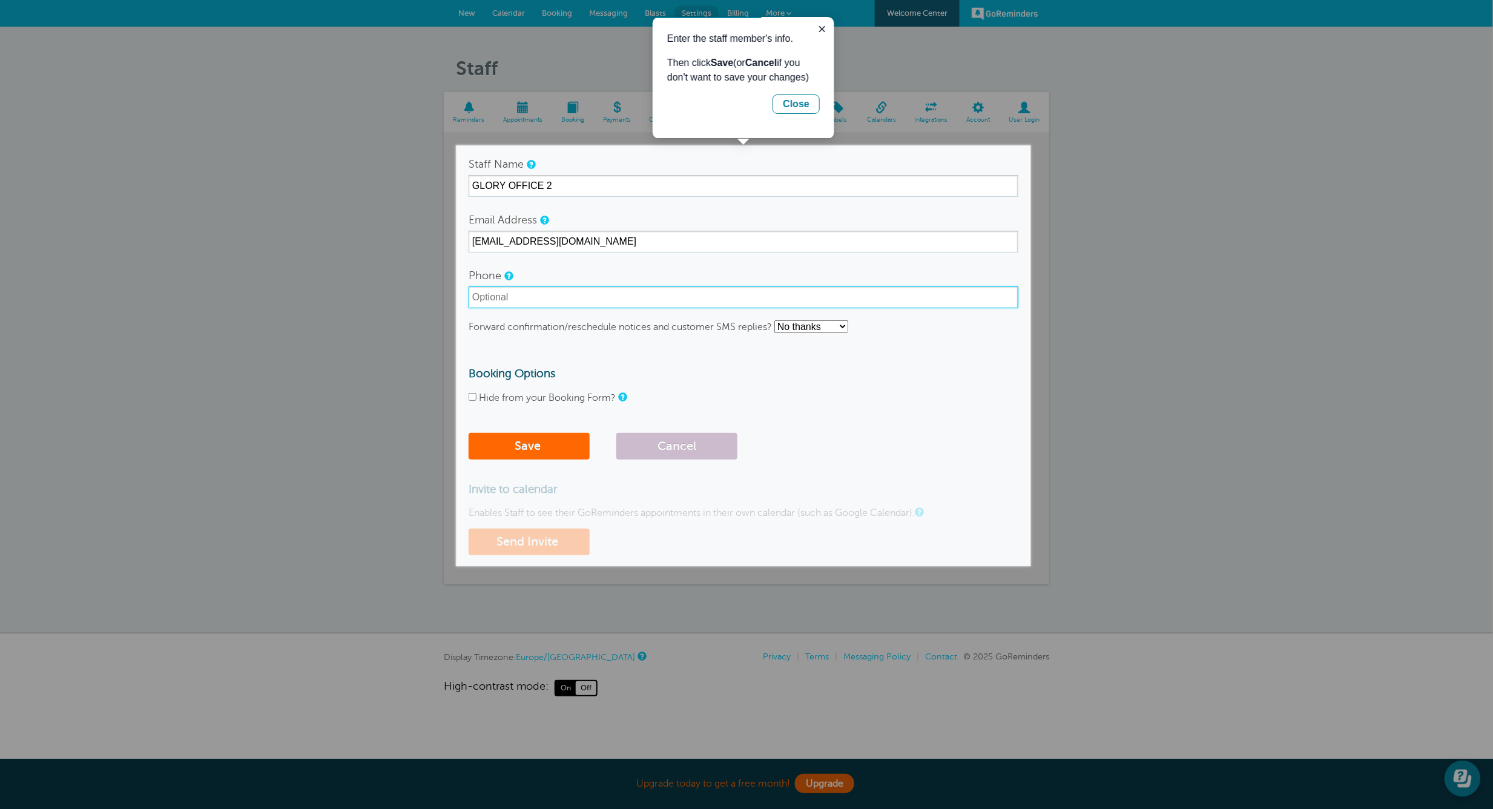
paste input "0705 093493"
type input "0705 093493"
click at [812, 330] on select "No thanks Yes, text me Yes, email me" at bounding box center [811, 326] width 74 height 13
click at [775, 320] on select "No thanks Yes, text me Yes, email me" at bounding box center [811, 326] width 74 height 13
click at [533, 448] on button "Save" at bounding box center [528, 446] width 121 height 27
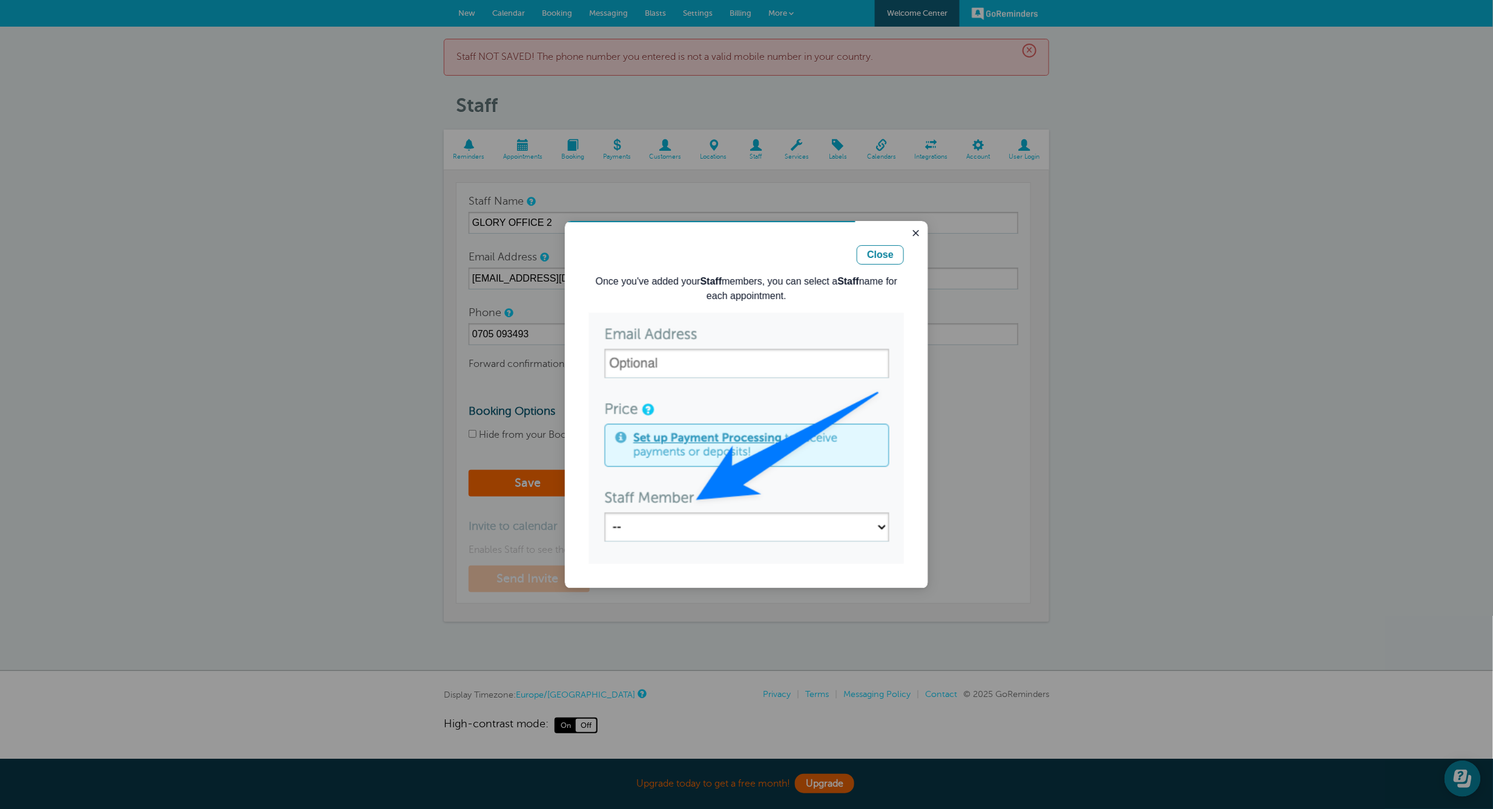
click at [637, 525] on img "Guide" at bounding box center [745, 437] width 315 height 251
click at [682, 363] on img "Guide" at bounding box center [745, 437] width 315 height 251
click at [873, 257] on div "Close" at bounding box center [879, 254] width 27 height 15
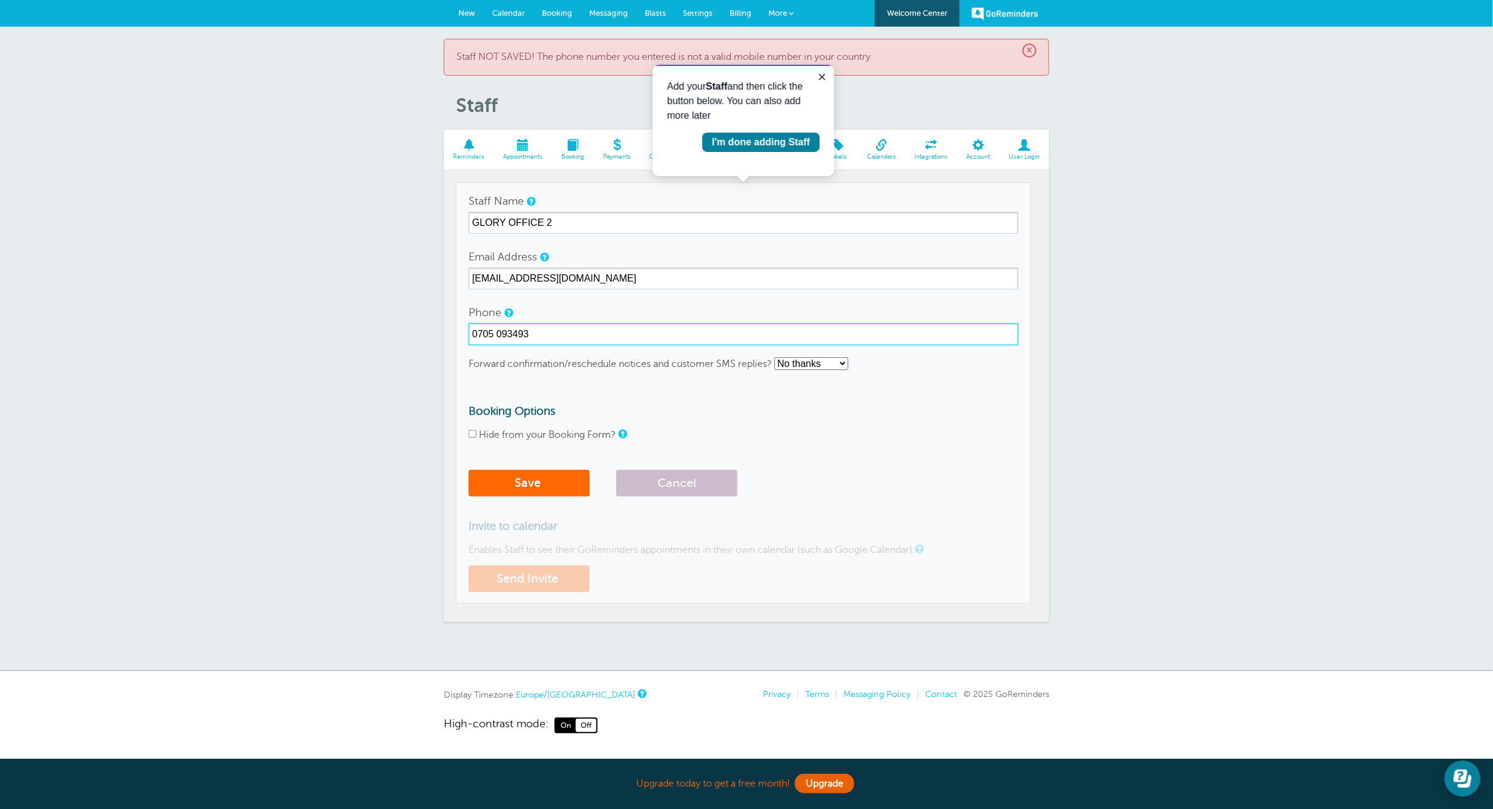
click at [481, 335] on input "0705 093493" at bounding box center [743, 334] width 550 height 22
click at [479, 333] on input "0705 093493" at bounding box center [743, 334] width 550 height 22
type input "+254705 093493"
click at [545, 473] on button "Save" at bounding box center [528, 483] width 121 height 27
click at [540, 333] on input "+254705 093493" at bounding box center [743, 334] width 550 height 22
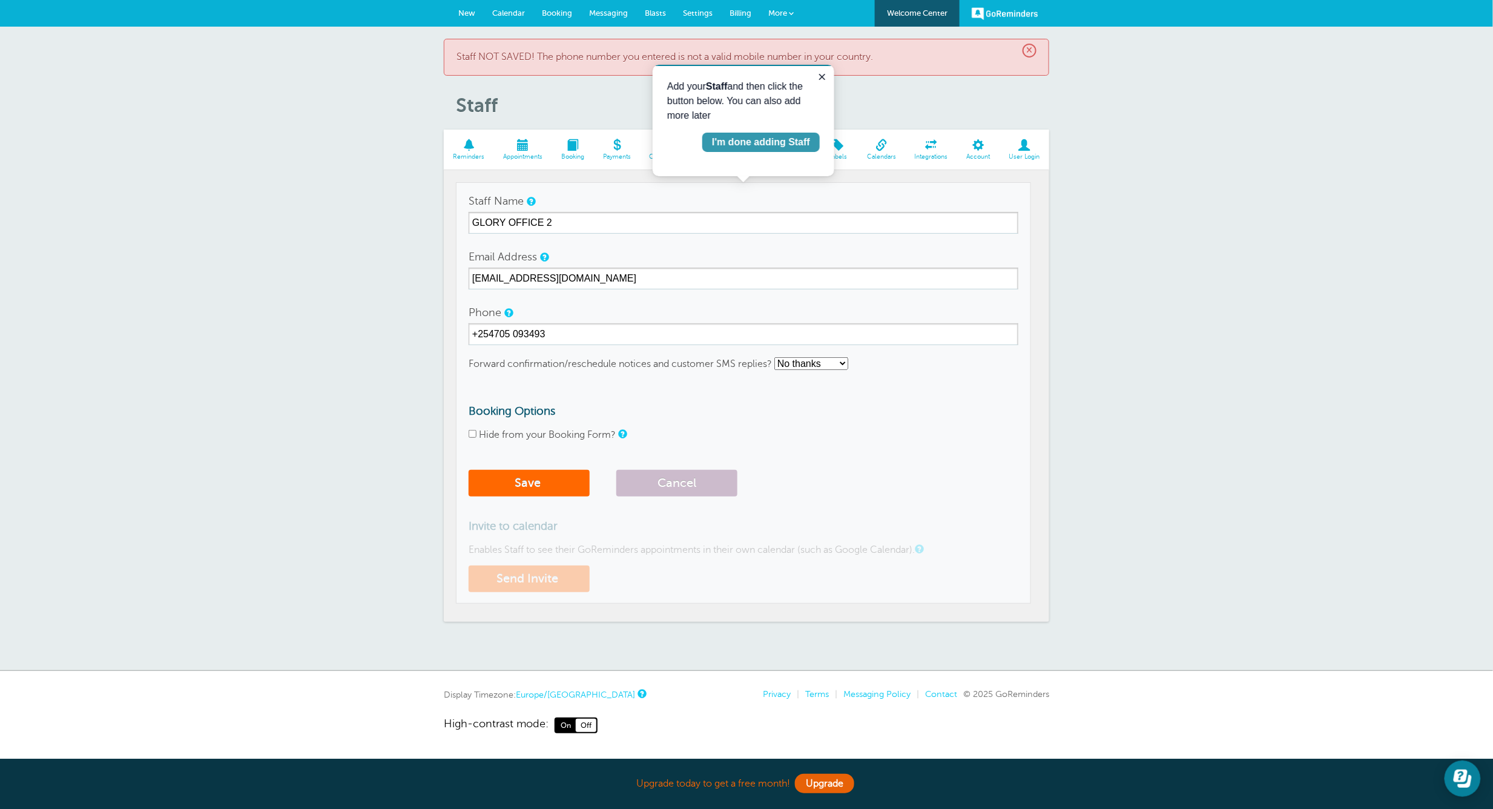
click at [752, 145] on div "I'm done adding Staff" at bounding box center [760, 141] width 98 height 15
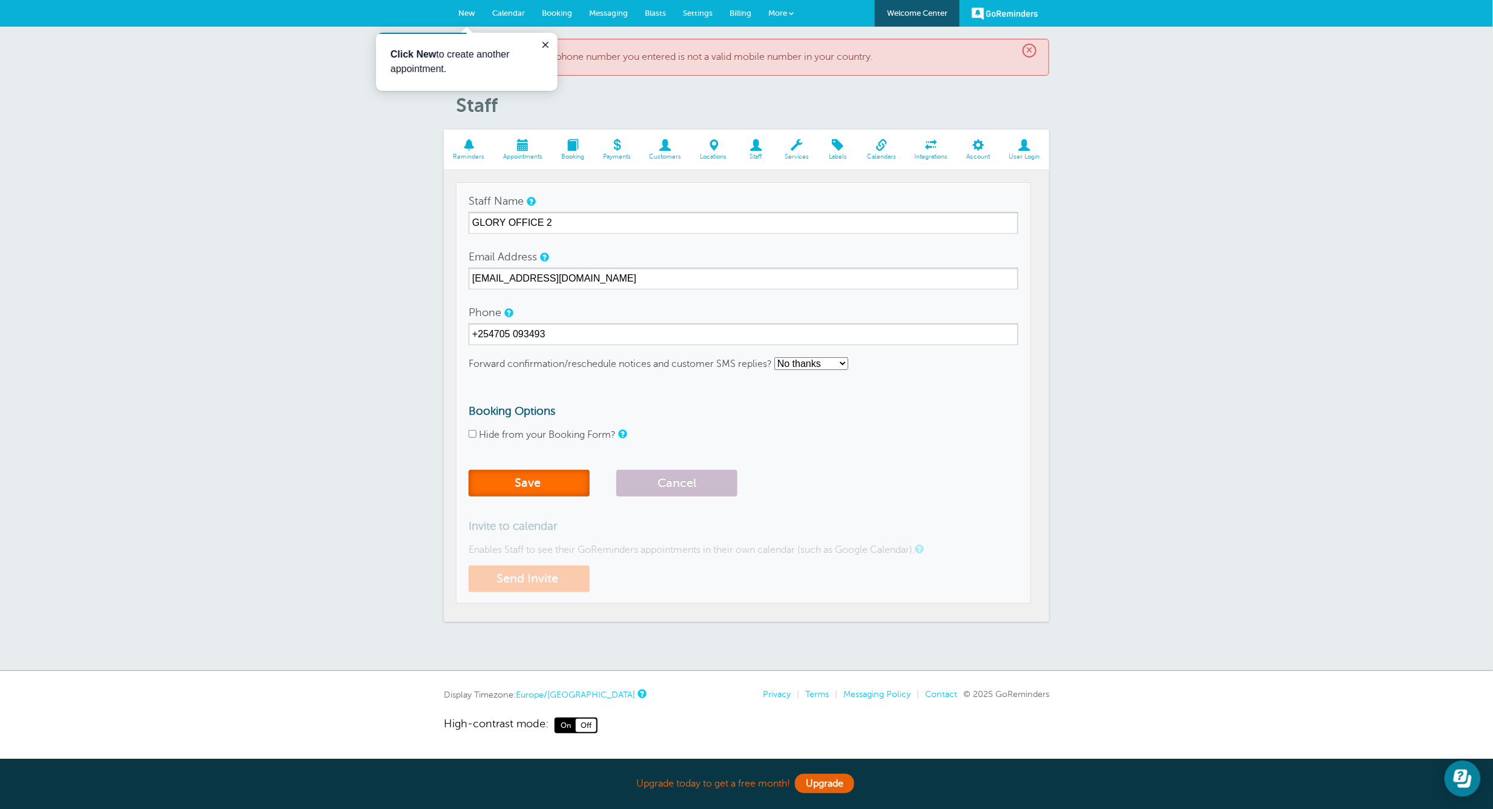
click at [538, 484] on button "Save" at bounding box center [528, 483] width 121 height 27
click at [540, 44] on icon "Close guide" at bounding box center [545, 44] width 10 height 10
click at [757, 148] on span at bounding box center [755, 144] width 39 height 11
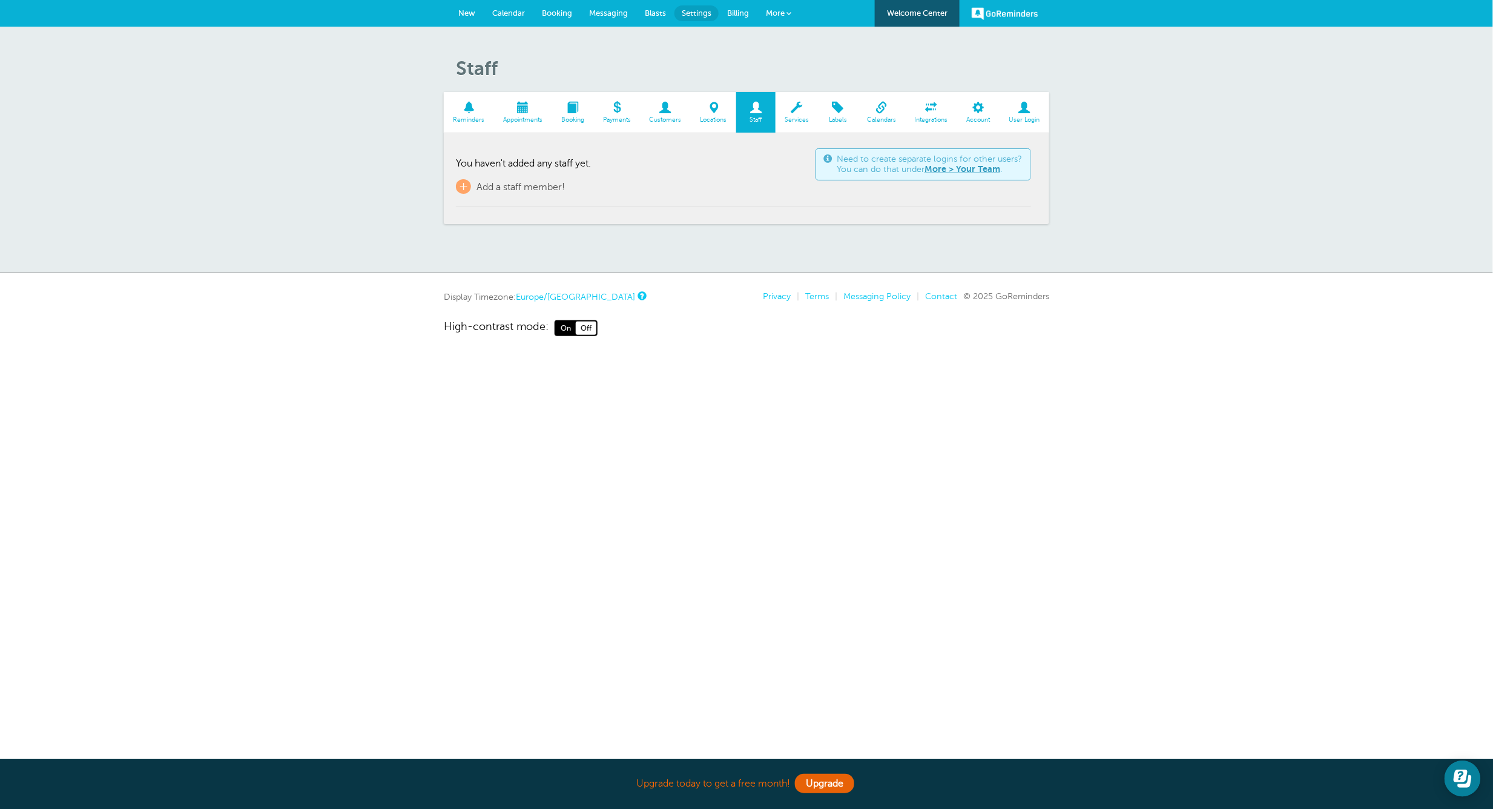
click at [553, 298] on link "Europe/[GEOGRAPHIC_DATA]" at bounding box center [575, 297] width 119 height 10
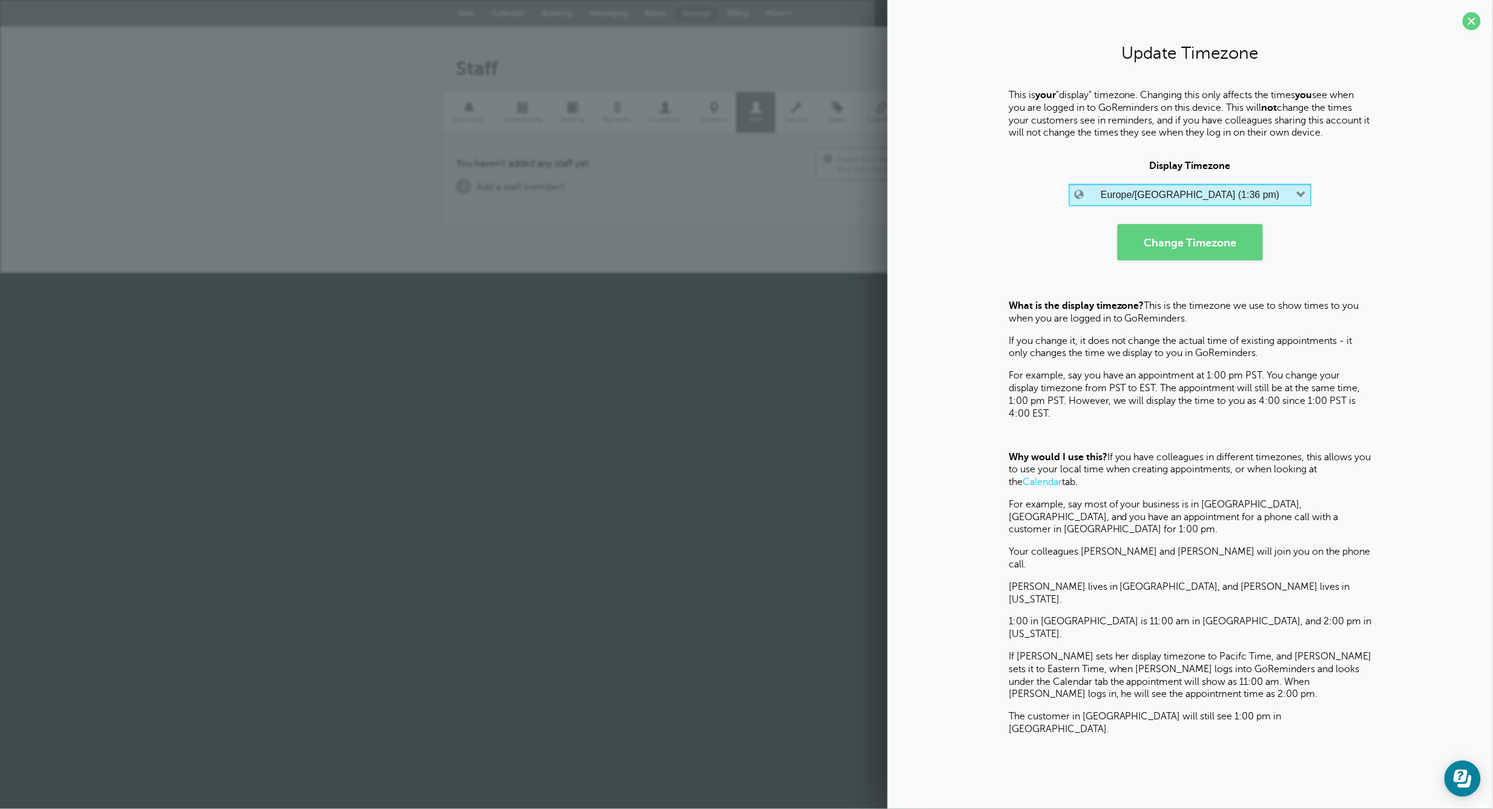
click at [1259, 194] on button "Europe/[GEOGRAPHIC_DATA] (1:36 pm)" at bounding box center [1190, 195] width 242 height 22
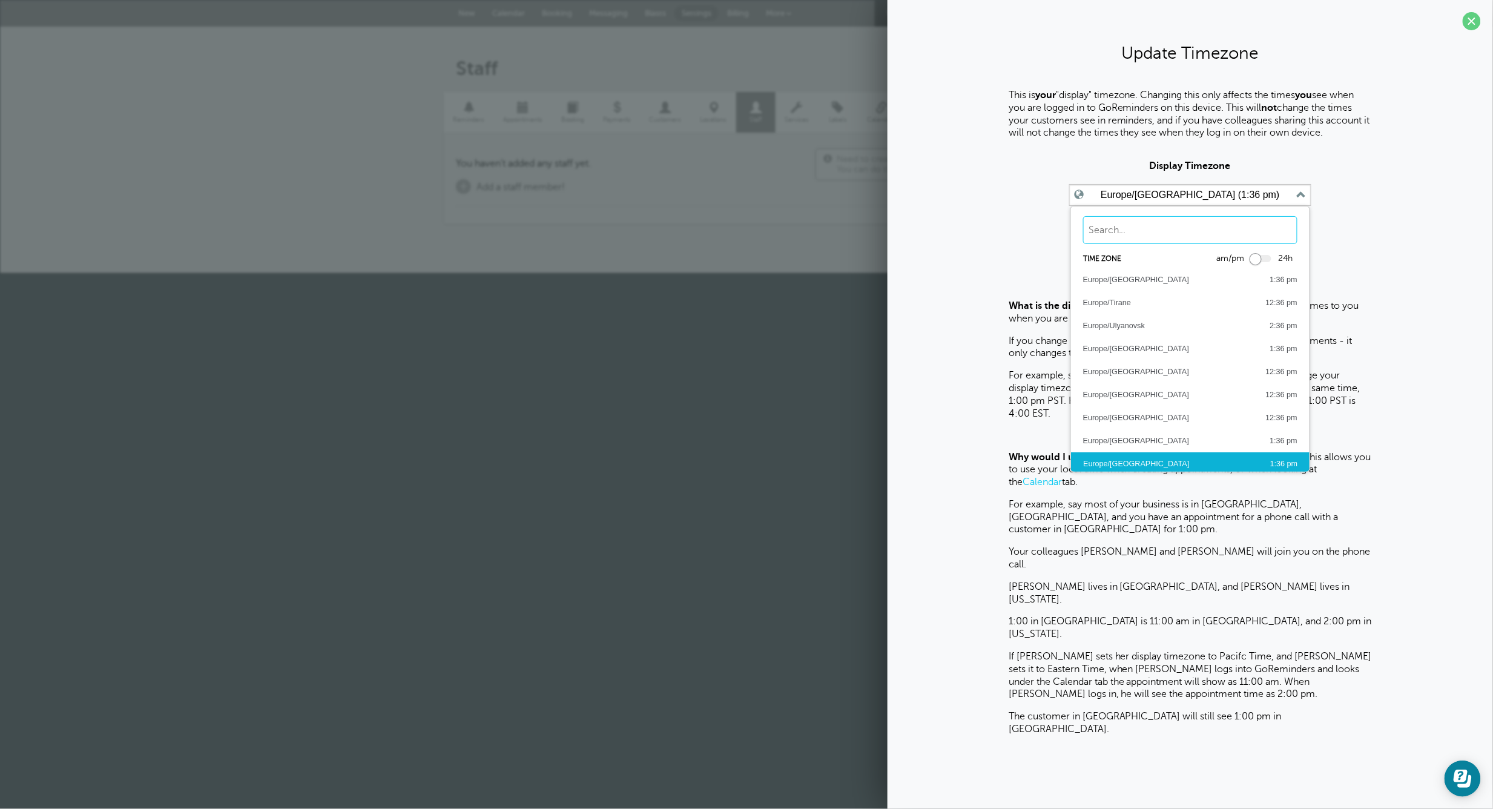
click at [1139, 234] on input "text" at bounding box center [1190, 230] width 214 height 28
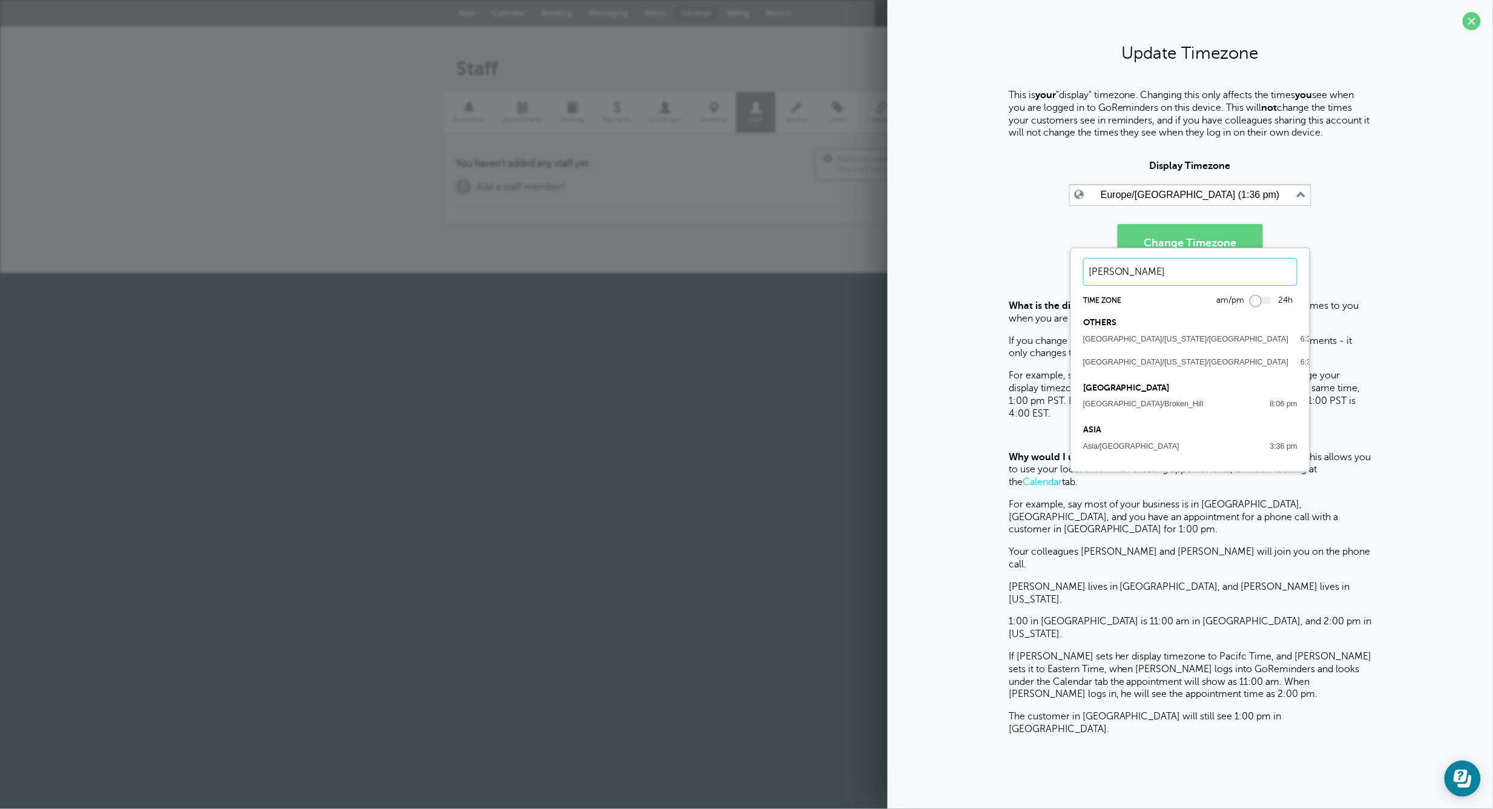
scroll to position [0, 0]
type input "[GEOGRAPHIC_DATA]"
click at [1010, 229] on form "Display Timezone Europe/[GEOGRAPHIC_DATA] (1:36 pm) [GEOGRAPHIC_DATA] Time zone…" at bounding box center [1189, 209] width 581 height 99
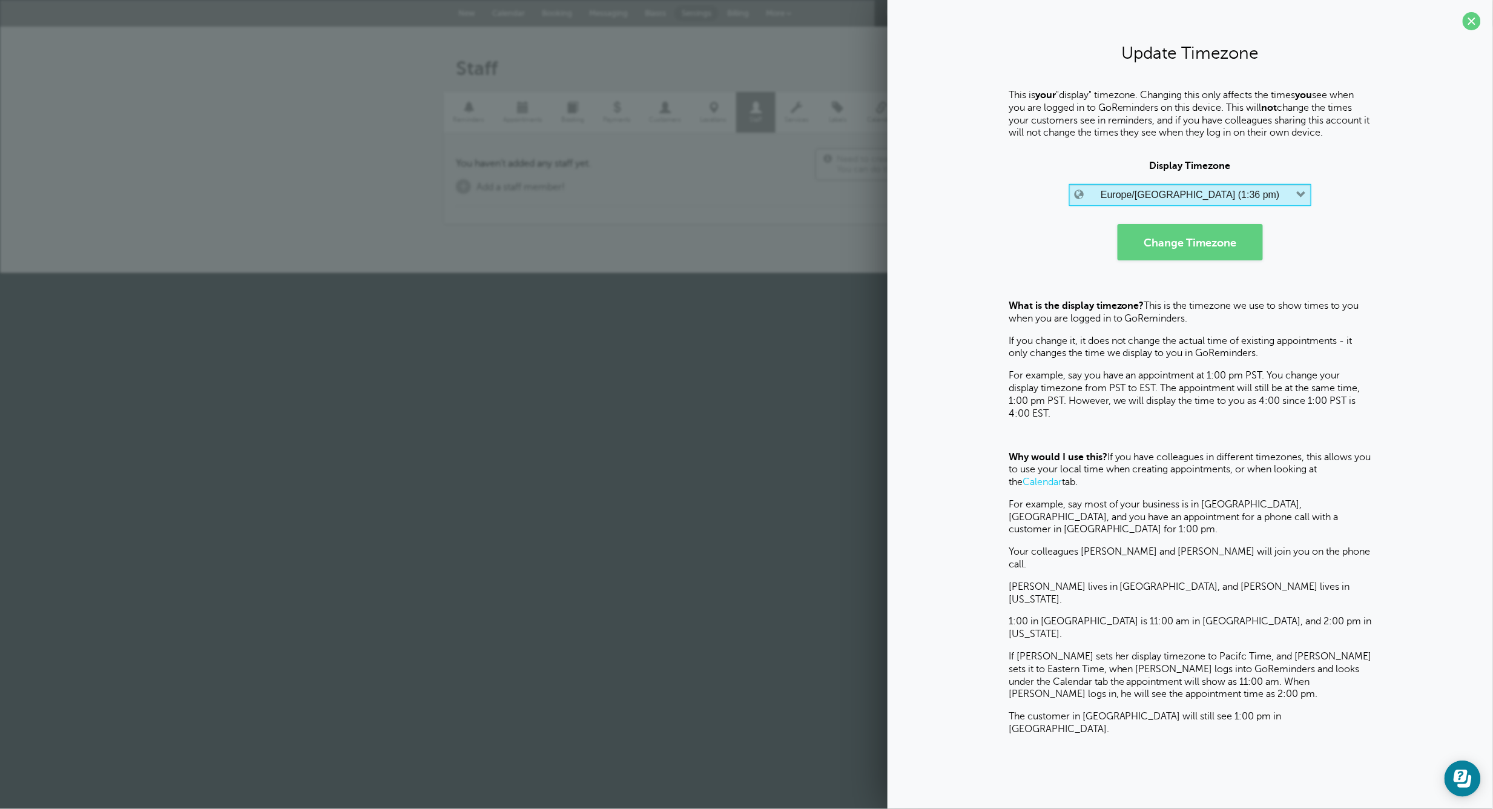
click at [1206, 192] on label "Europe/[GEOGRAPHIC_DATA]" at bounding box center [1167, 194] width 135 height 11
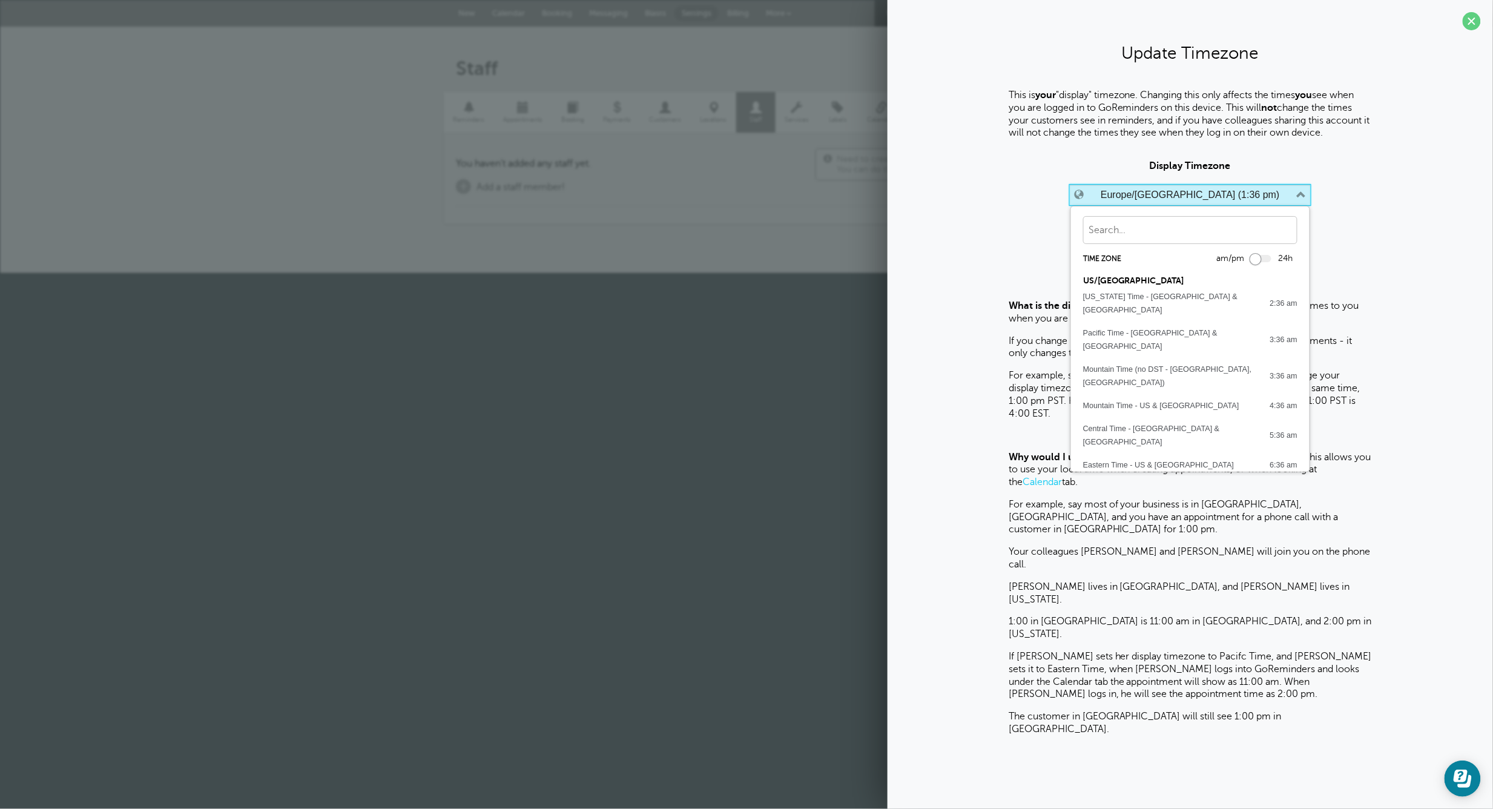
scroll to position [1402, 0]
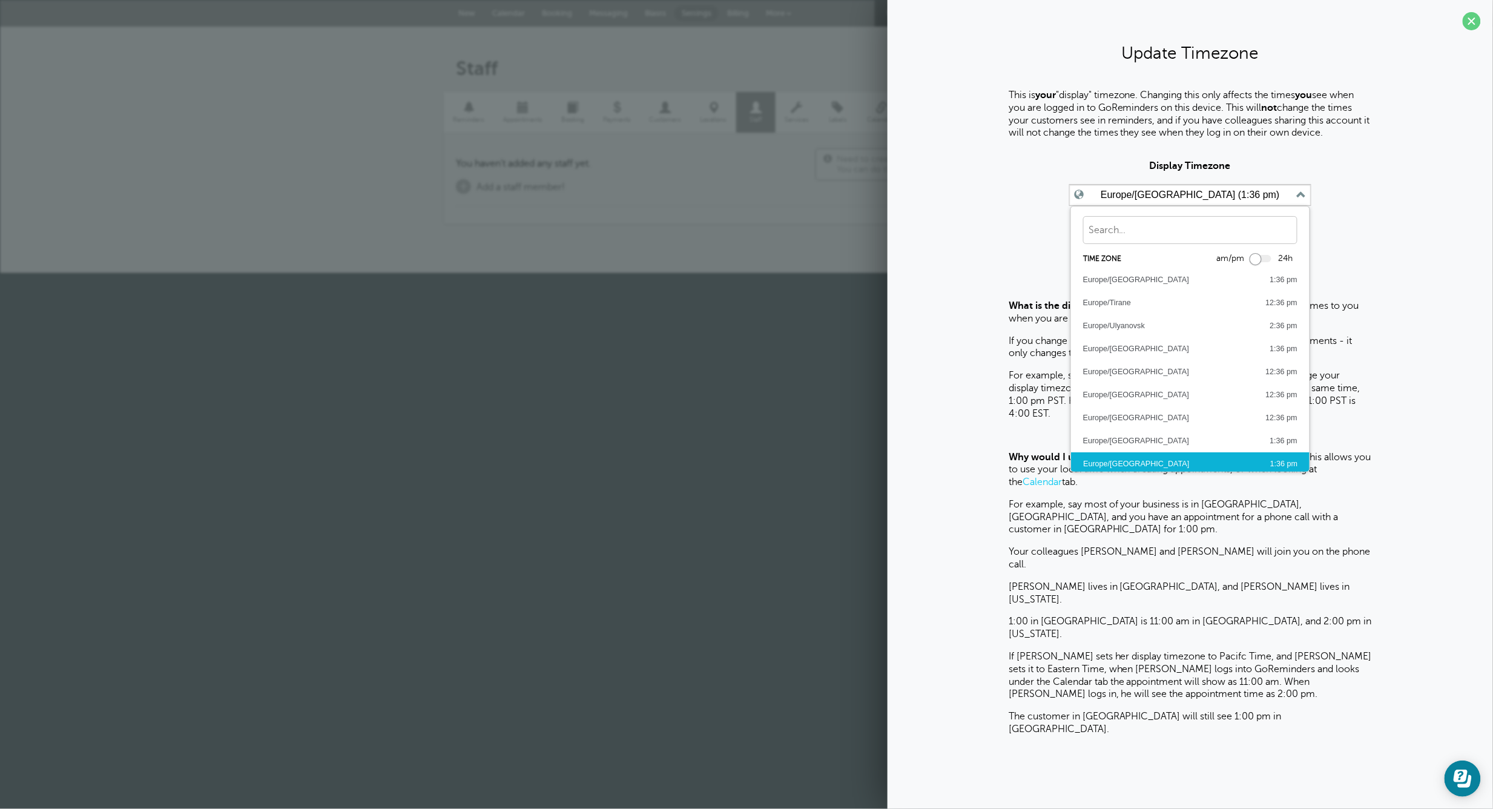
click at [956, 209] on form "Display Timezone Europe/[GEOGRAPHIC_DATA] (1:36 pm) Time zone am/pm 24h US/[GEO…" at bounding box center [1189, 209] width 581 height 99
